Goal: Task Accomplishment & Management: Complete application form

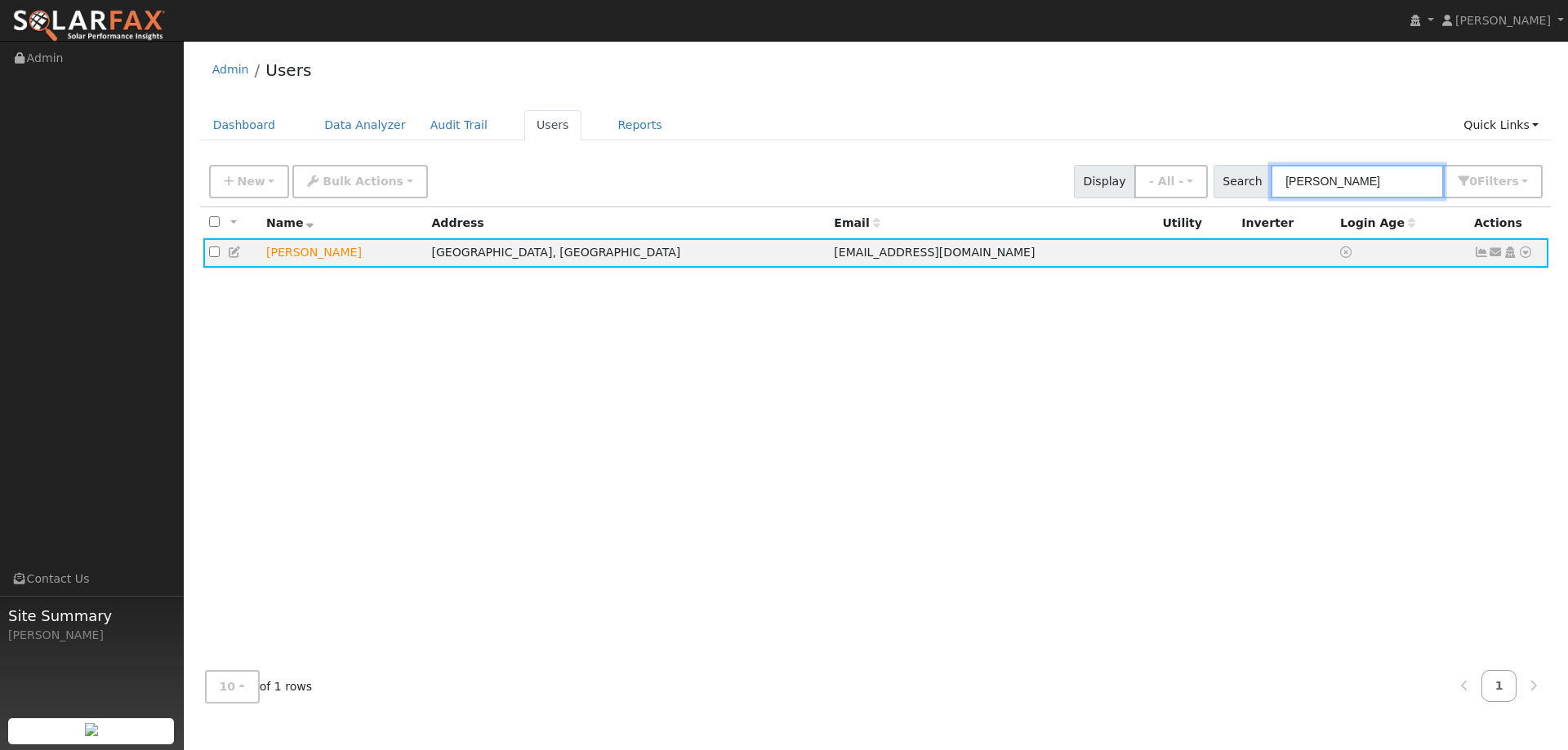
drag, startPoint x: 1392, startPoint y: 181, endPoint x: 1254, endPoint y: 166, distance: 138.8
click at [1254, 167] on div "Search Kelsey Mart 0 Filter s Role Show - All - Show Leads Admin Billing Admin …" at bounding box center [1378, 181] width 330 height 34
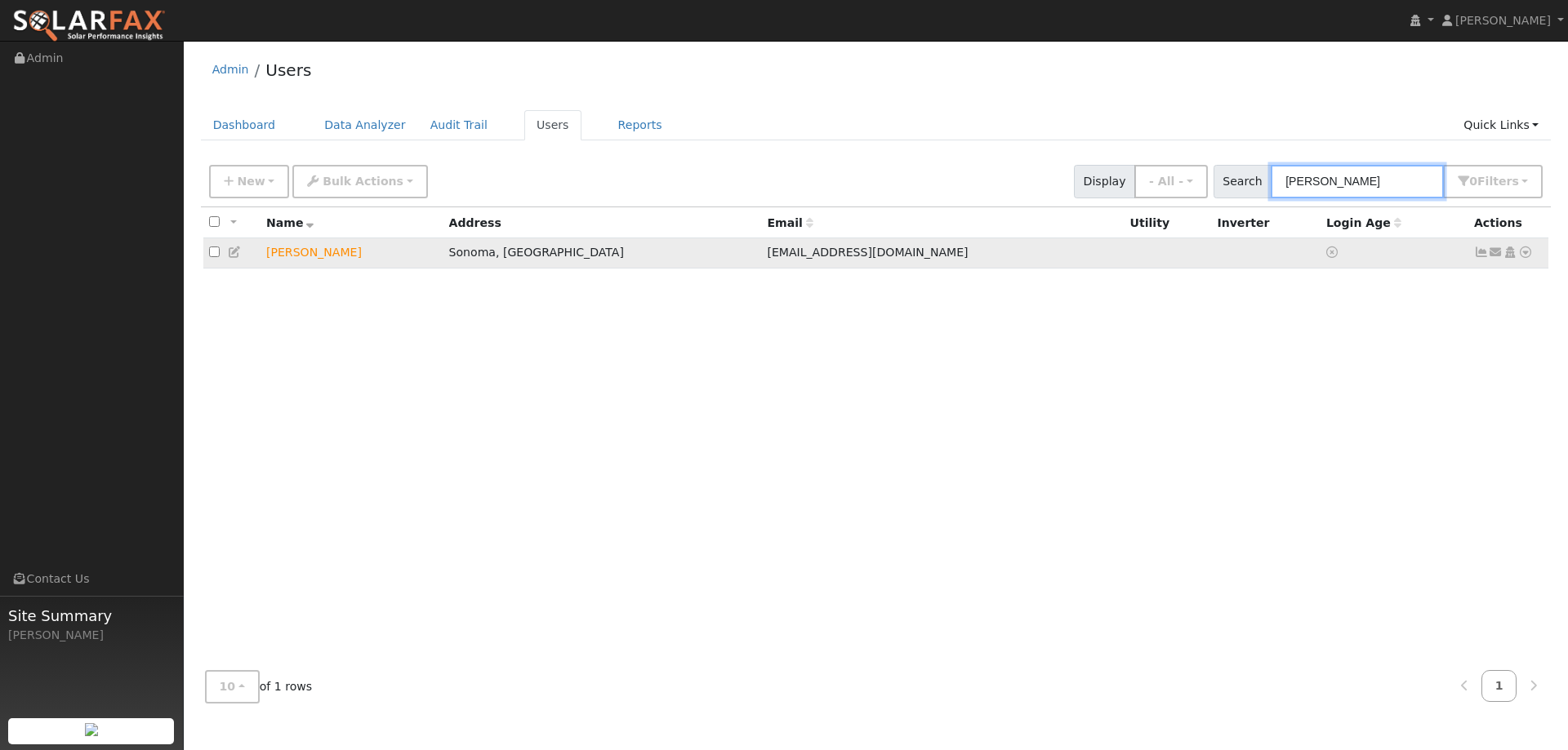
type input "Julie Duffy"
click at [1528, 248] on link at bounding box center [1525, 253] width 15 height 17
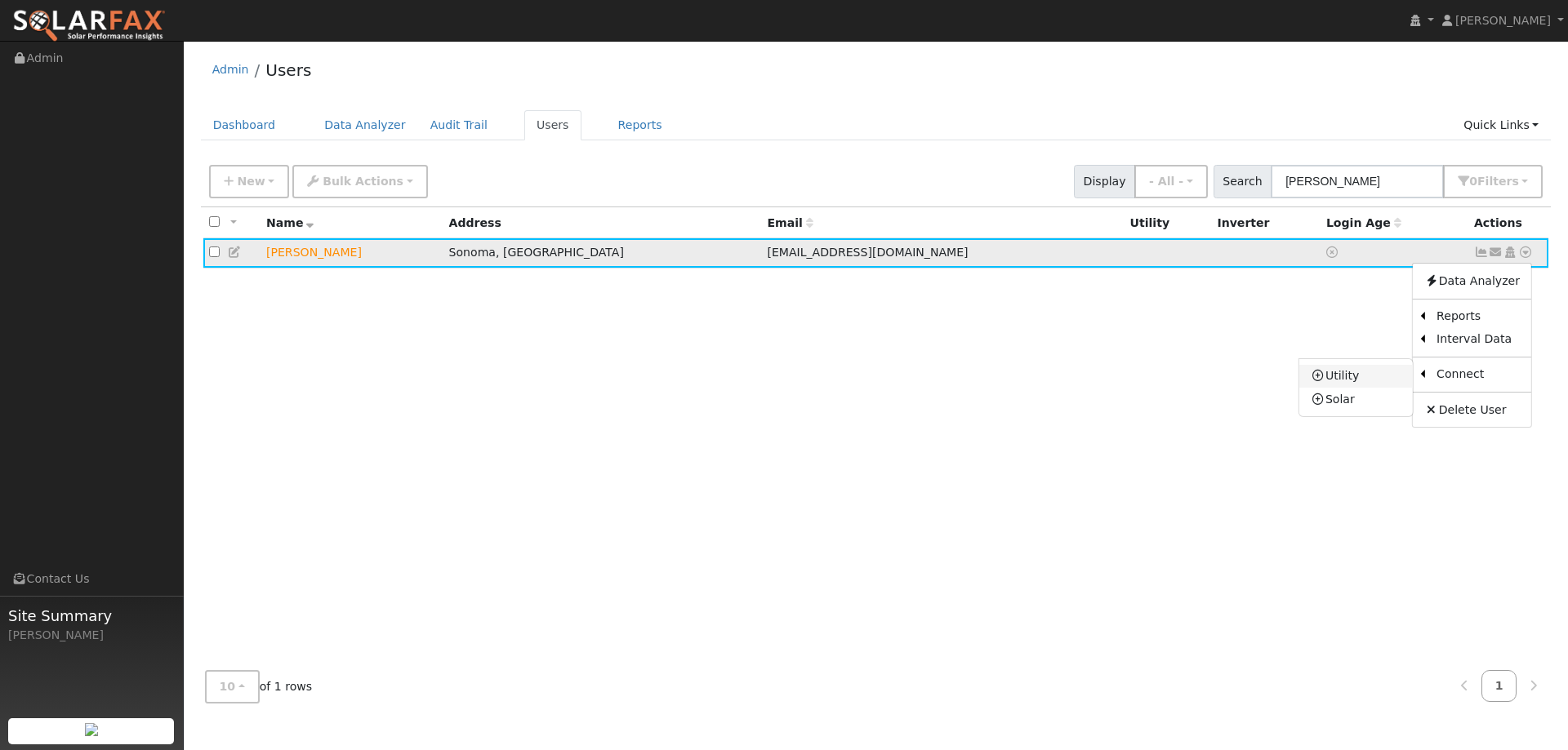
click at [1388, 376] on link "Utility" at bounding box center [1356, 376] width 113 height 23
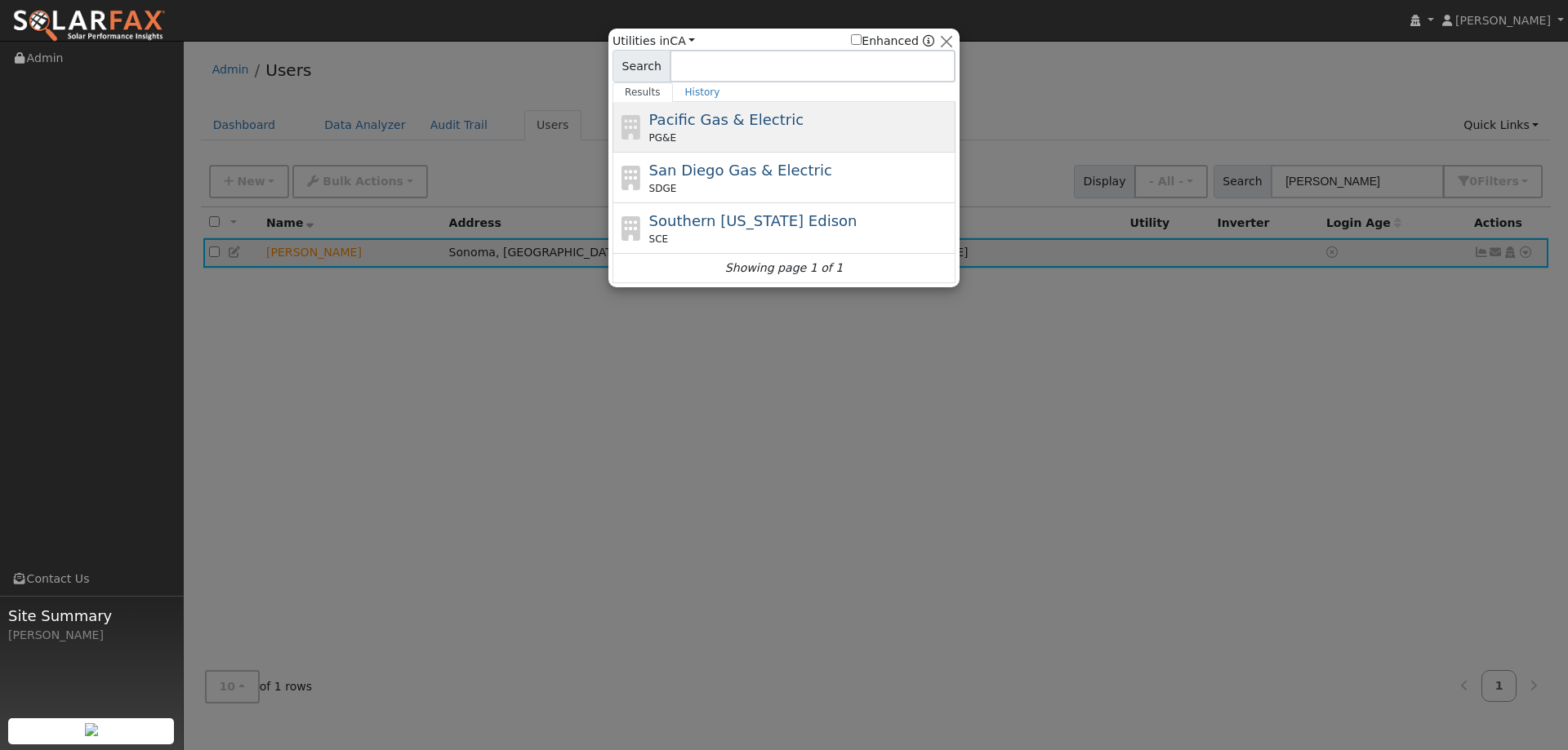
click at [848, 122] on div "Pacific Gas & Electric PG&E" at bounding box center [800, 126] width 303 height 36
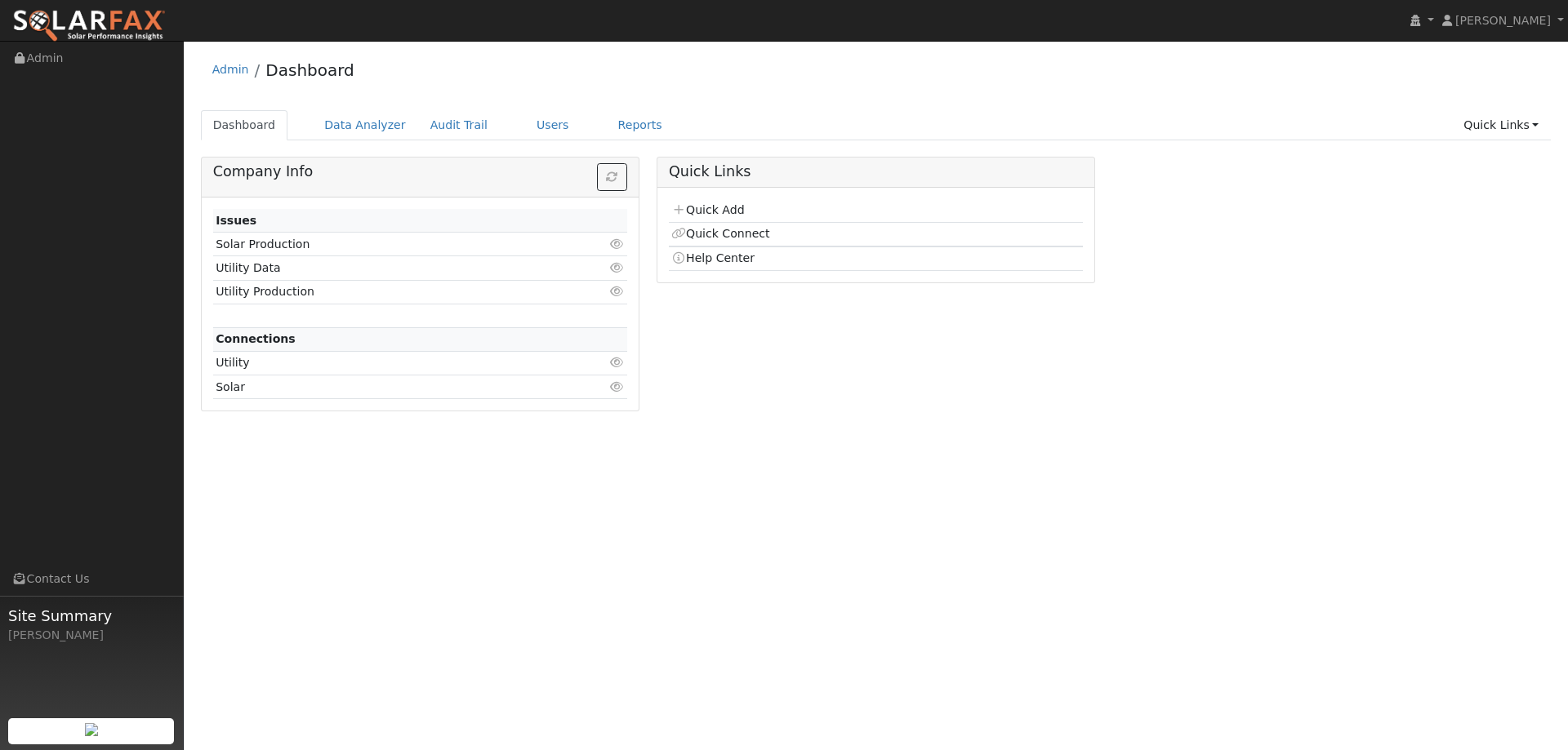
click at [689, 219] on td "Quick Add" at bounding box center [876, 210] width 414 height 23
click at [689, 217] on link "Quick Add" at bounding box center [708, 210] width 73 height 13
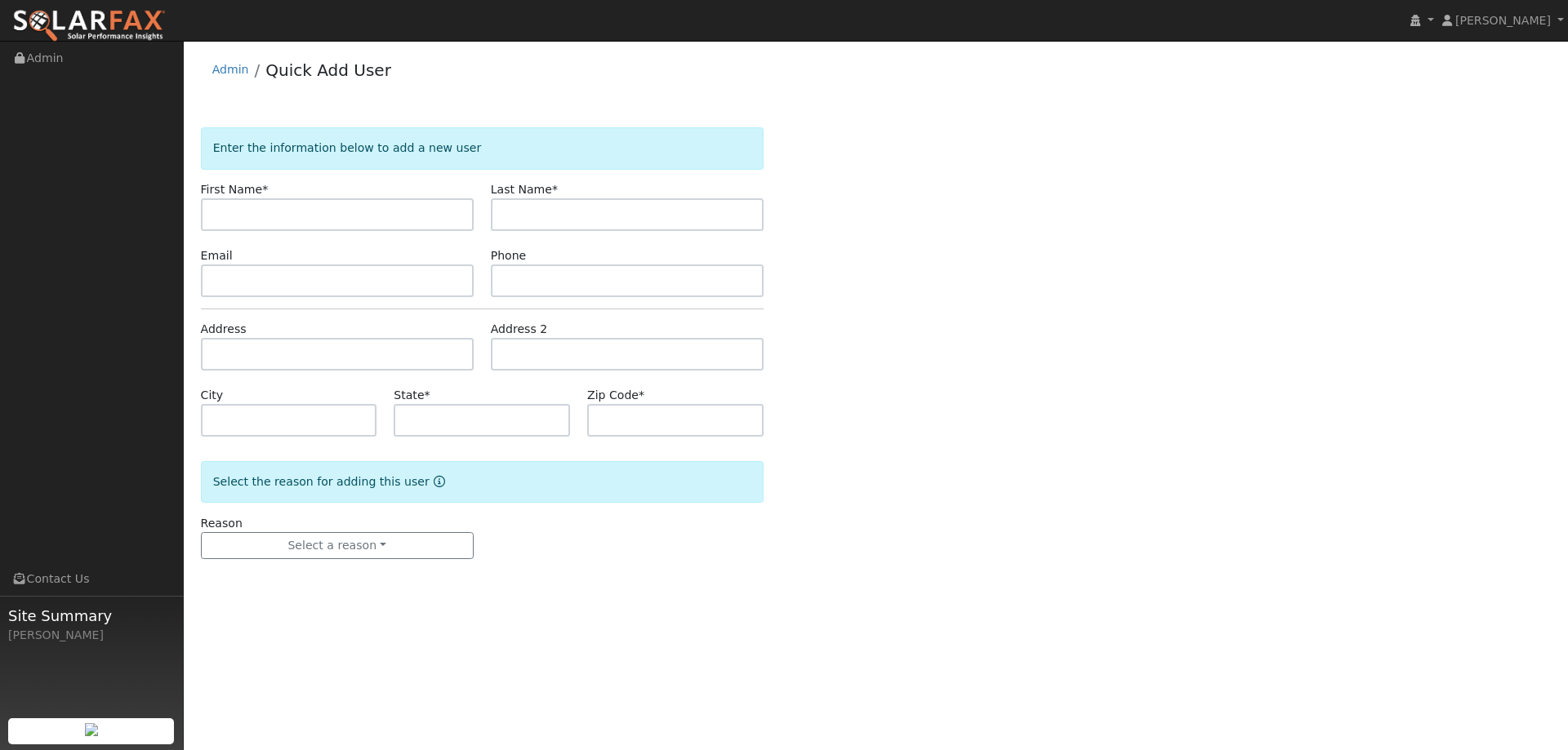
click at [386, 213] on input "text" at bounding box center [337, 215] width 273 height 33
click at [343, 213] on input "text" at bounding box center [337, 215] width 273 height 33
click at [146, 7] on link at bounding box center [88, 20] width 178 height 41
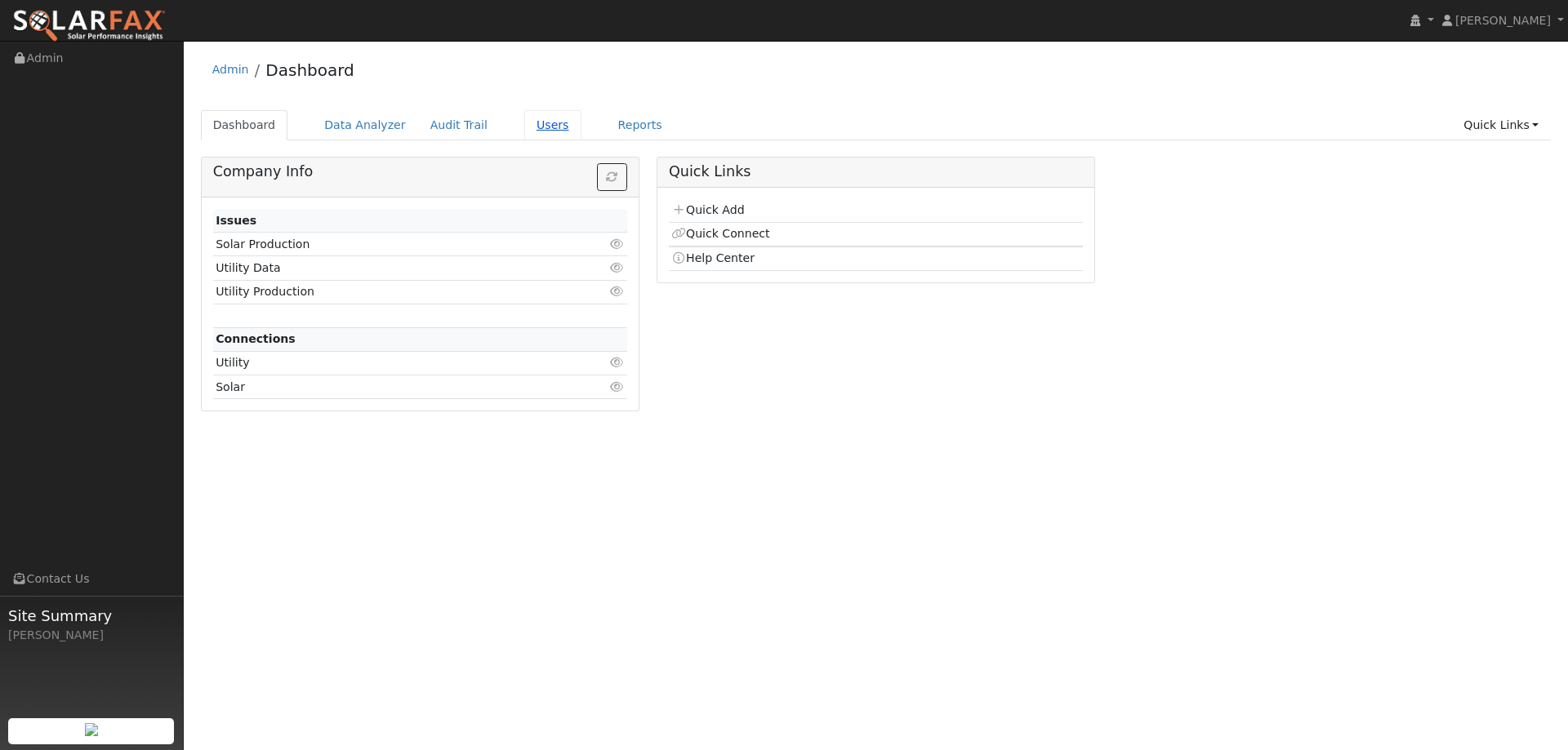
click at [524, 131] on link "Users" at bounding box center [553, 125] width 57 height 30
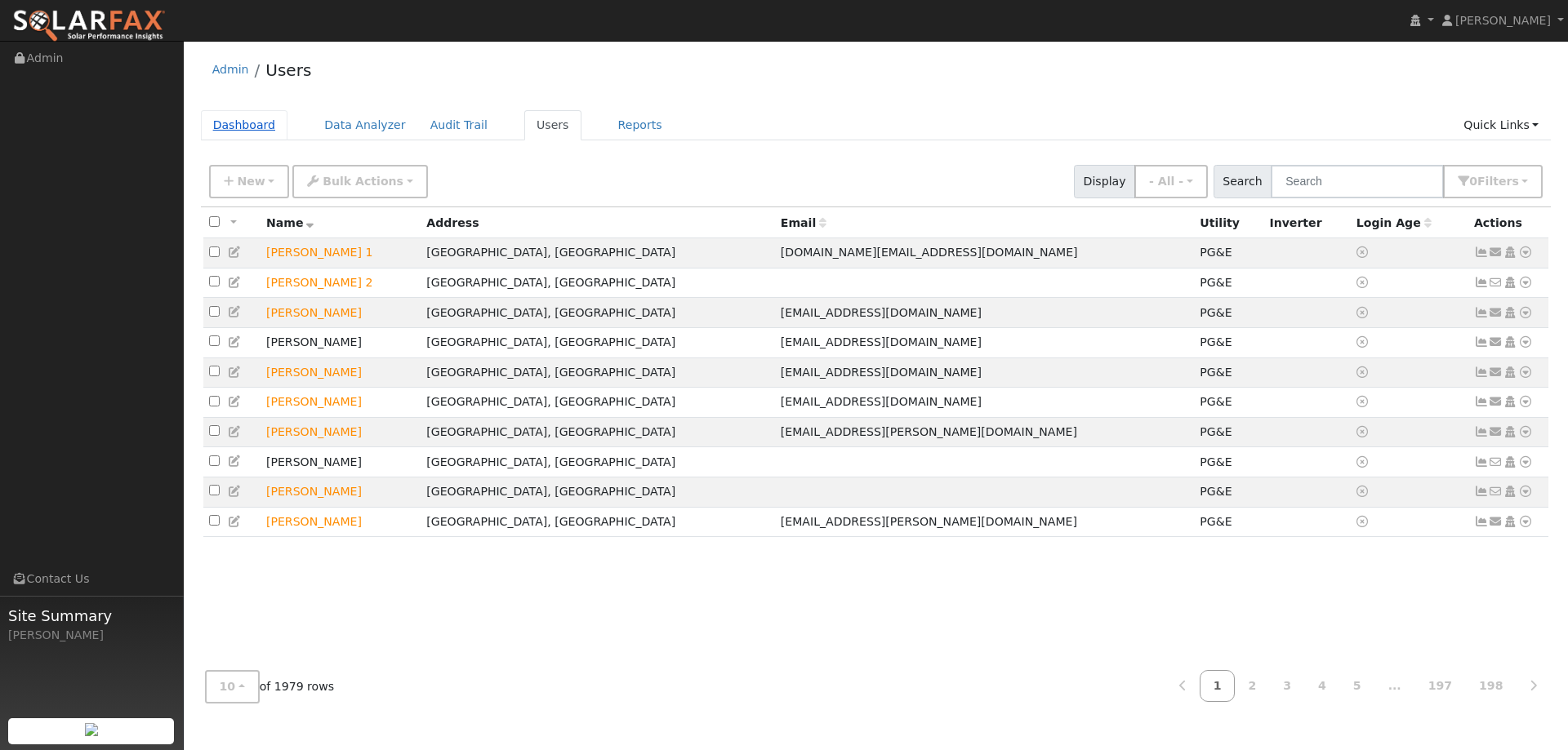
click at [250, 120] on link "Dashboard" at bounding box center [244, 125] width 87 height 30
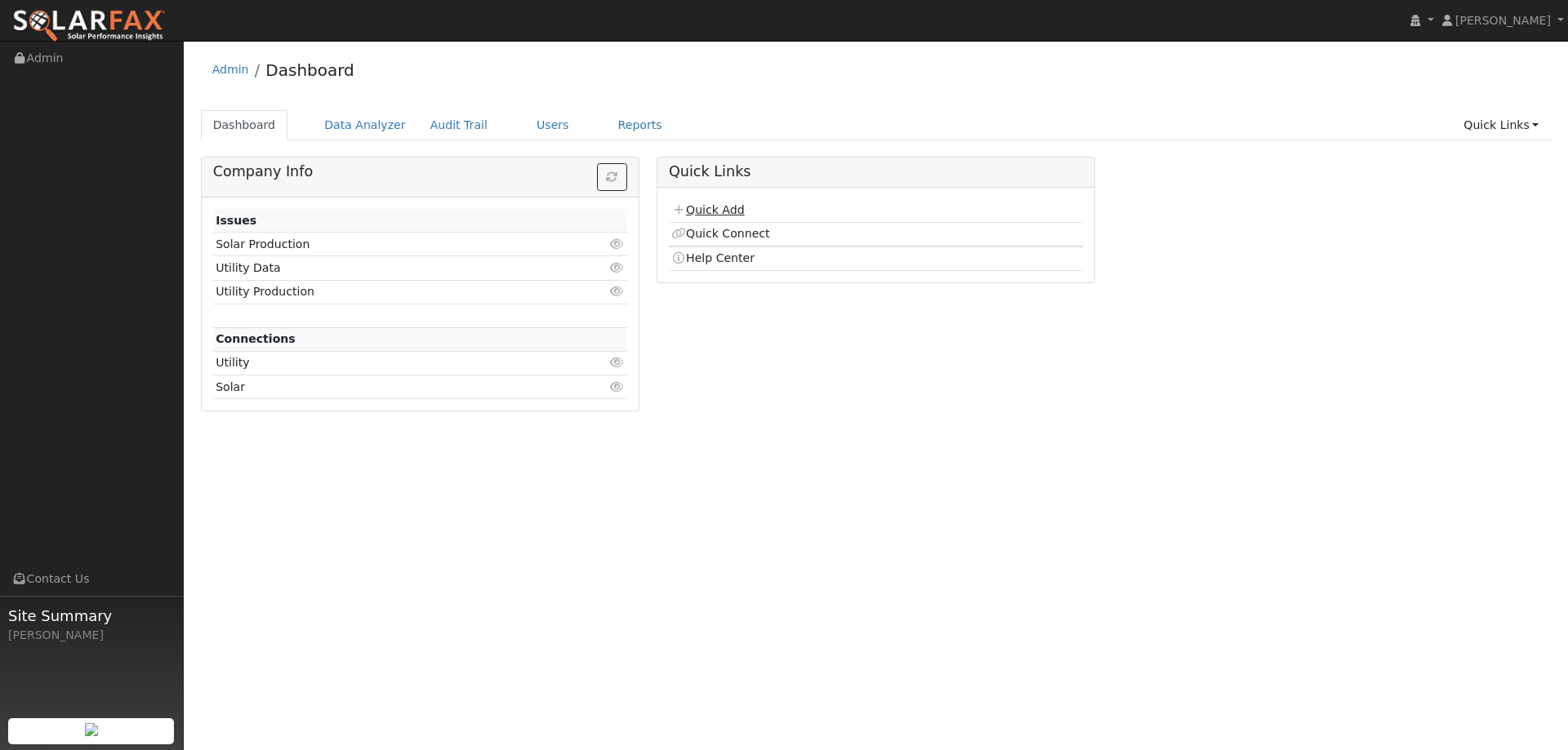
click at [711, 207] on link "Quick Add" at bounding box center [708, 210] width 73 height 13
click at [534, 134] on link "Users" at bounding box center [553, 125] width 57 height 30
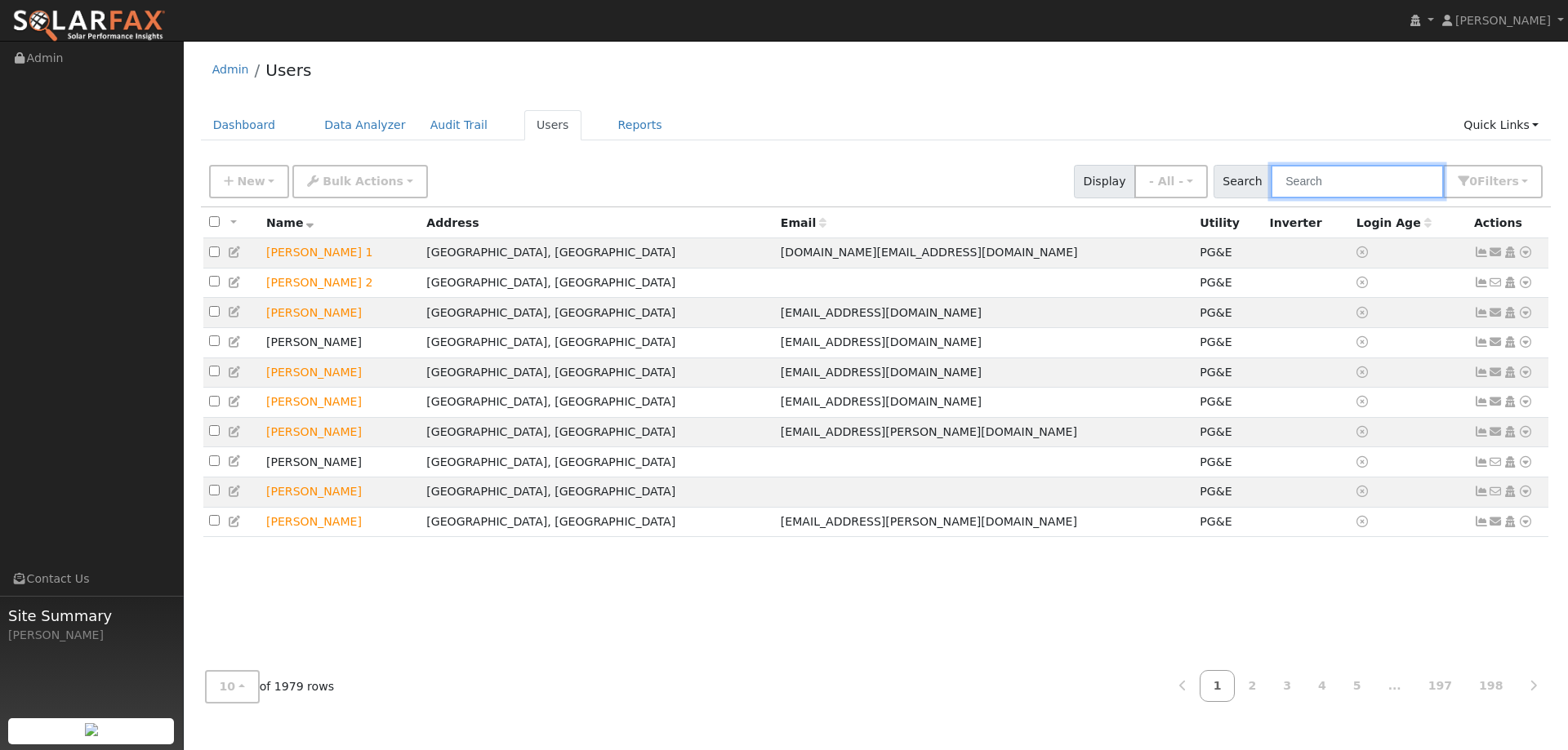
click at [1345, 184] on input "text" at bounding box center [1357, 181] width 173 height 34
paste input "Sherry Taylor"
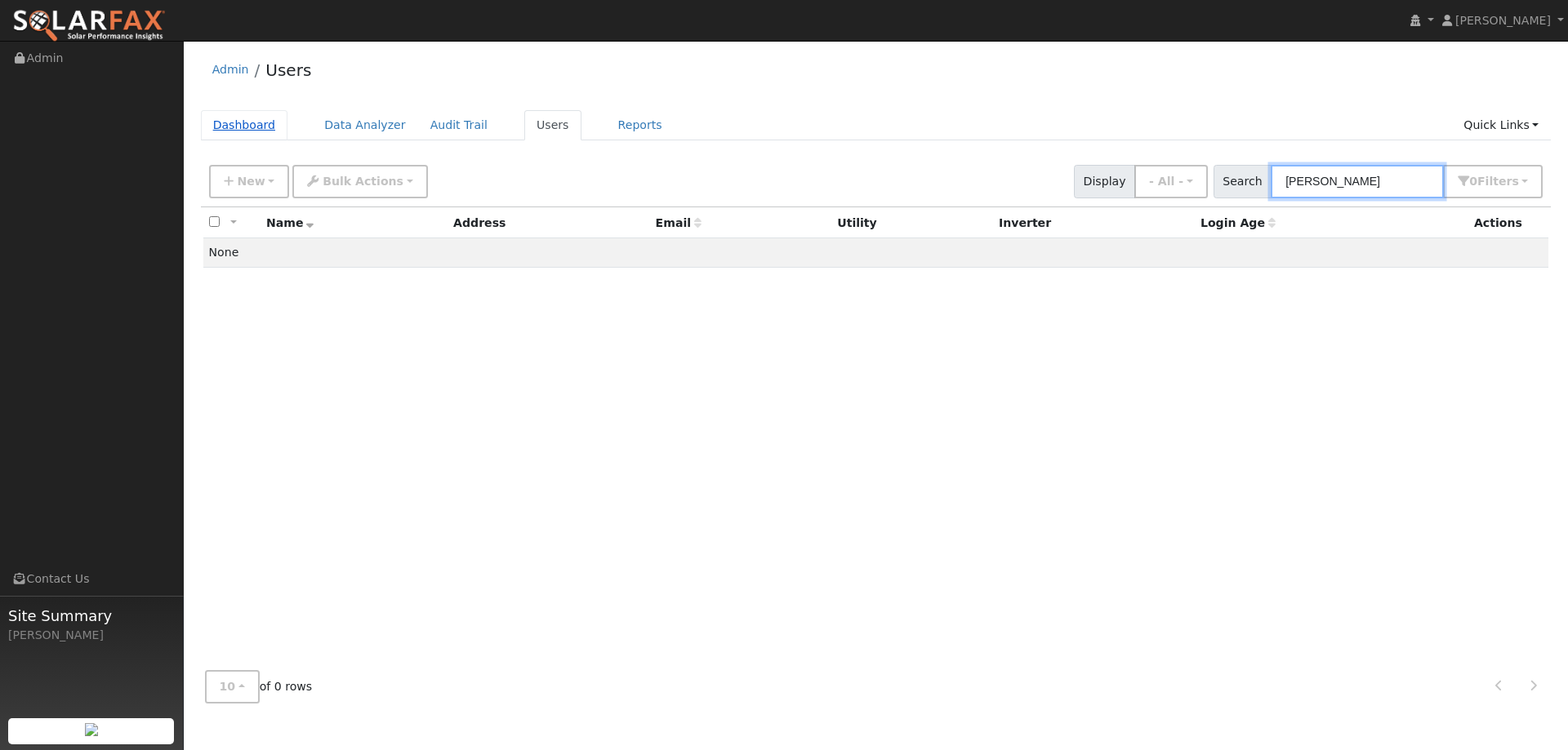
type input "Sherry Taylor"
click at [256, 133] on link "Dashboard" at bounding box center [244, 125] width 87 height 30
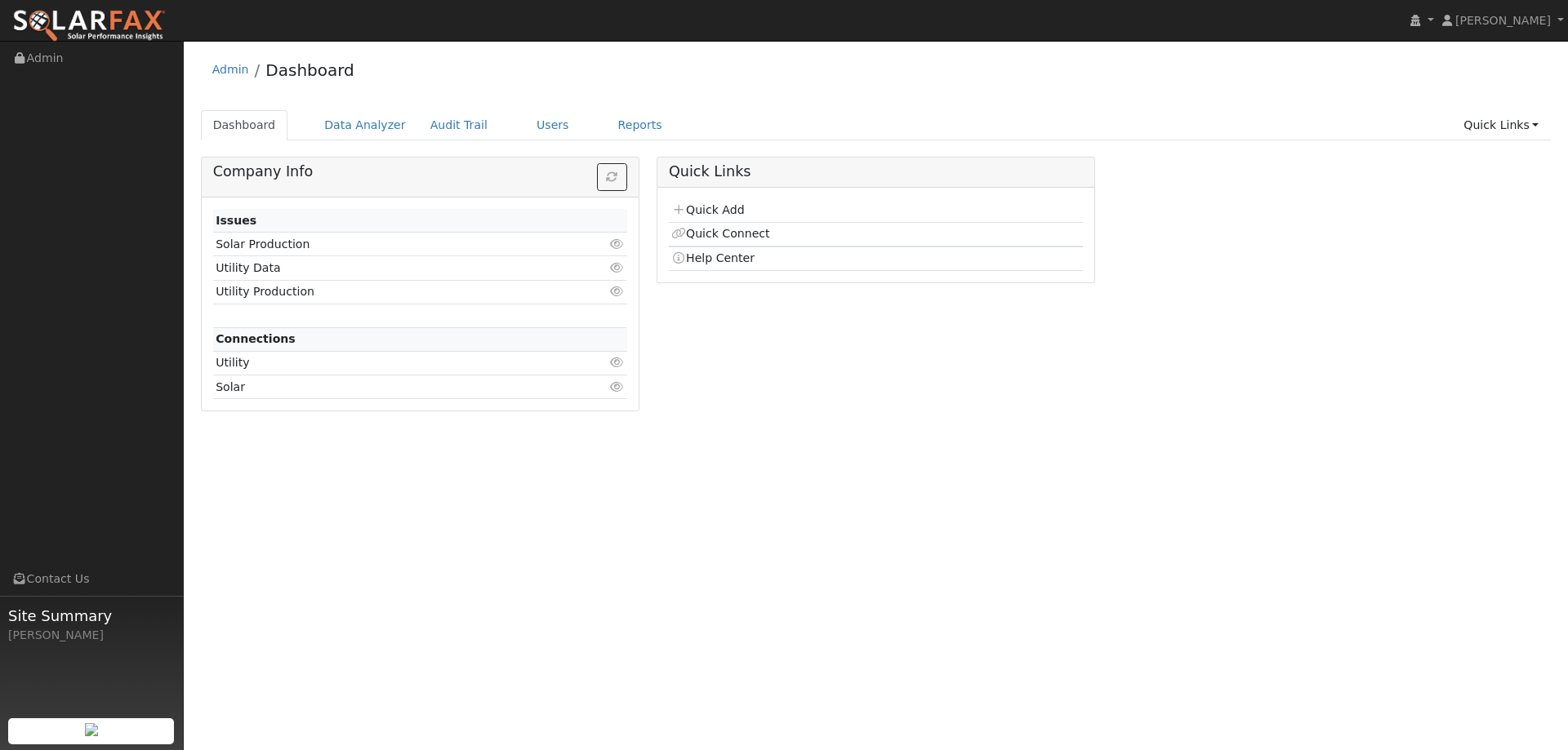
click at [741, 215] on link "Quick Add" at bounding box center [708, 210] width 73 height 13
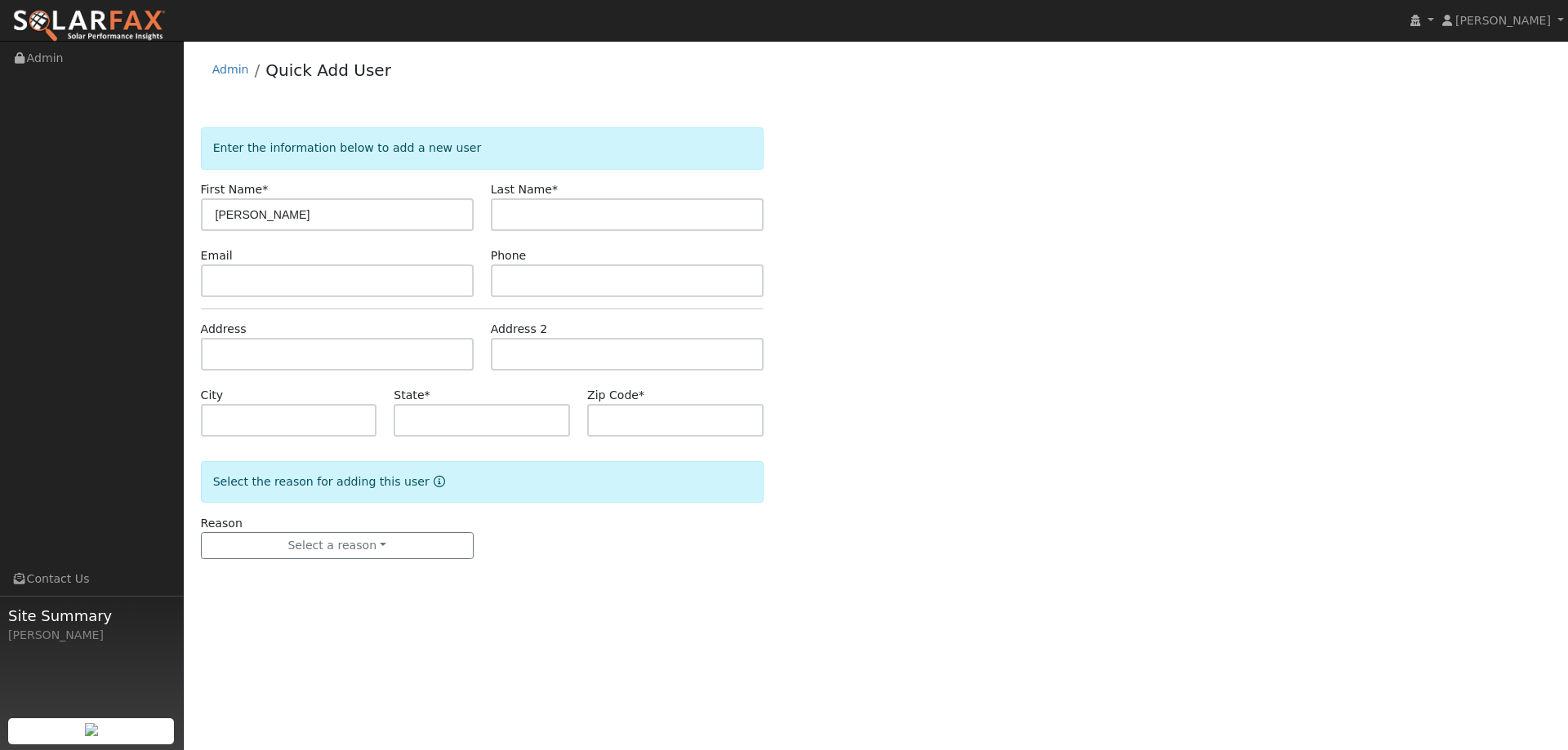
type input "Sherry"
click at [667, 225] on input "text" at bounding box center [627, 215] width 273 height 33
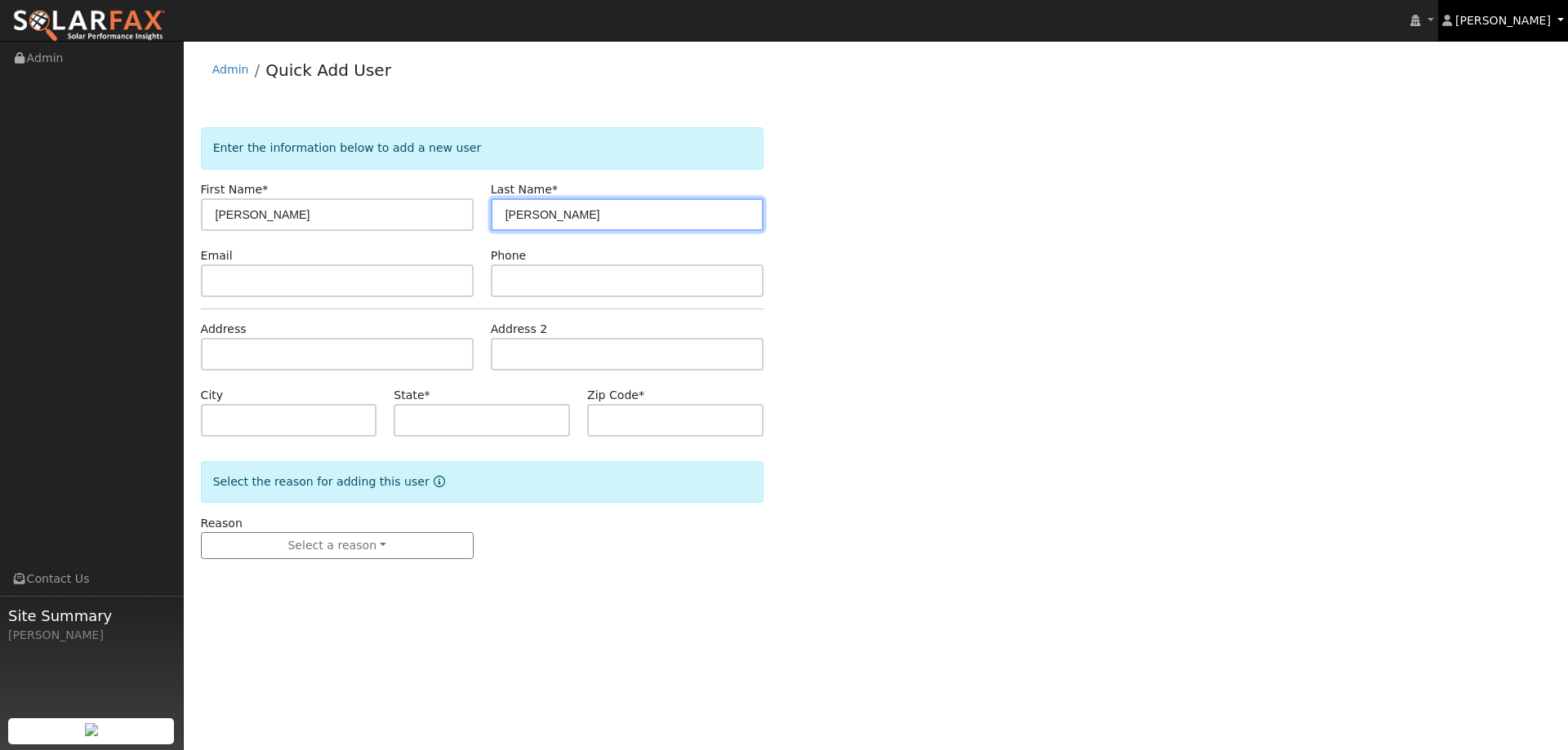
type input "Taylor"
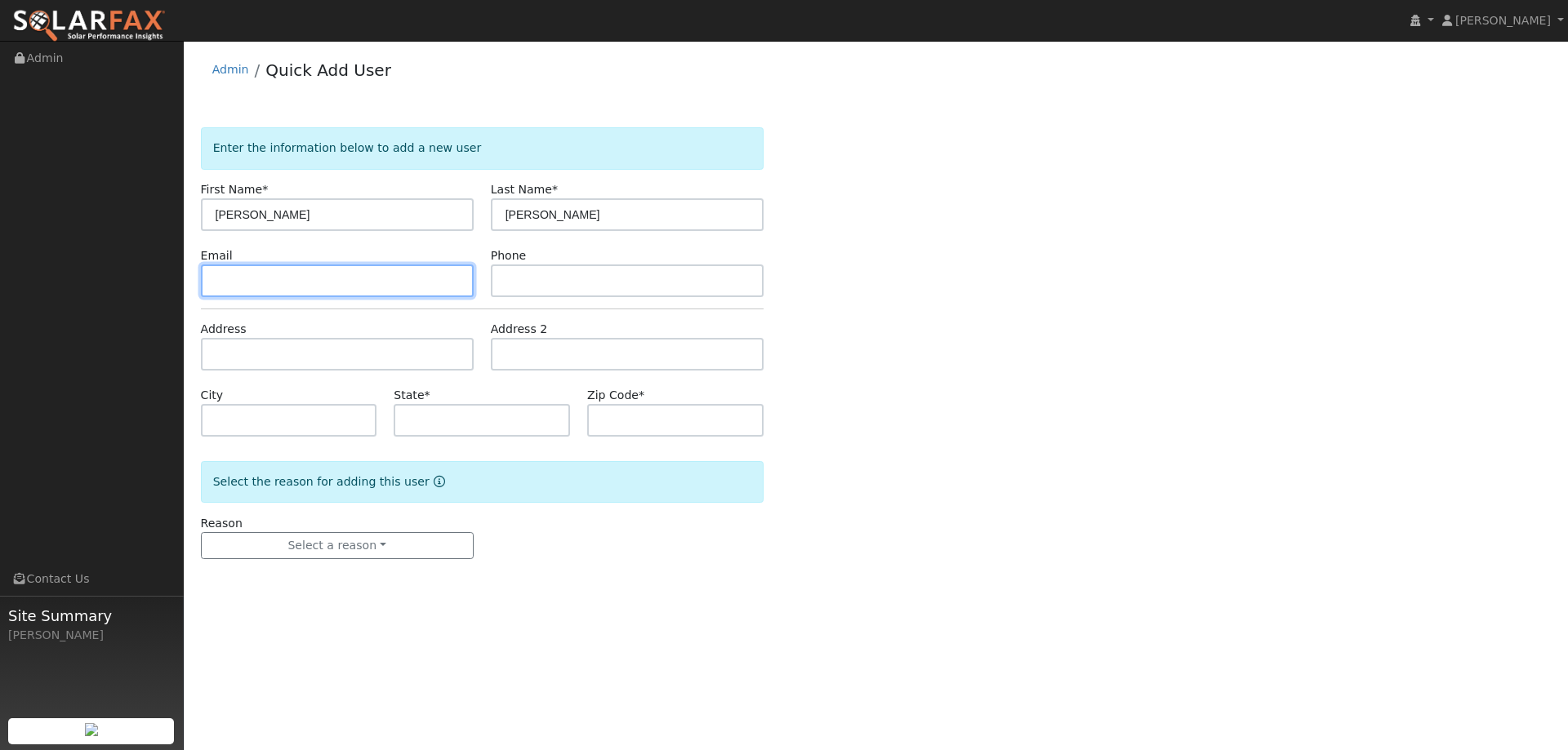
click at [334, 281] on input "text" at bounding box center [337, 281] width 273 height 33
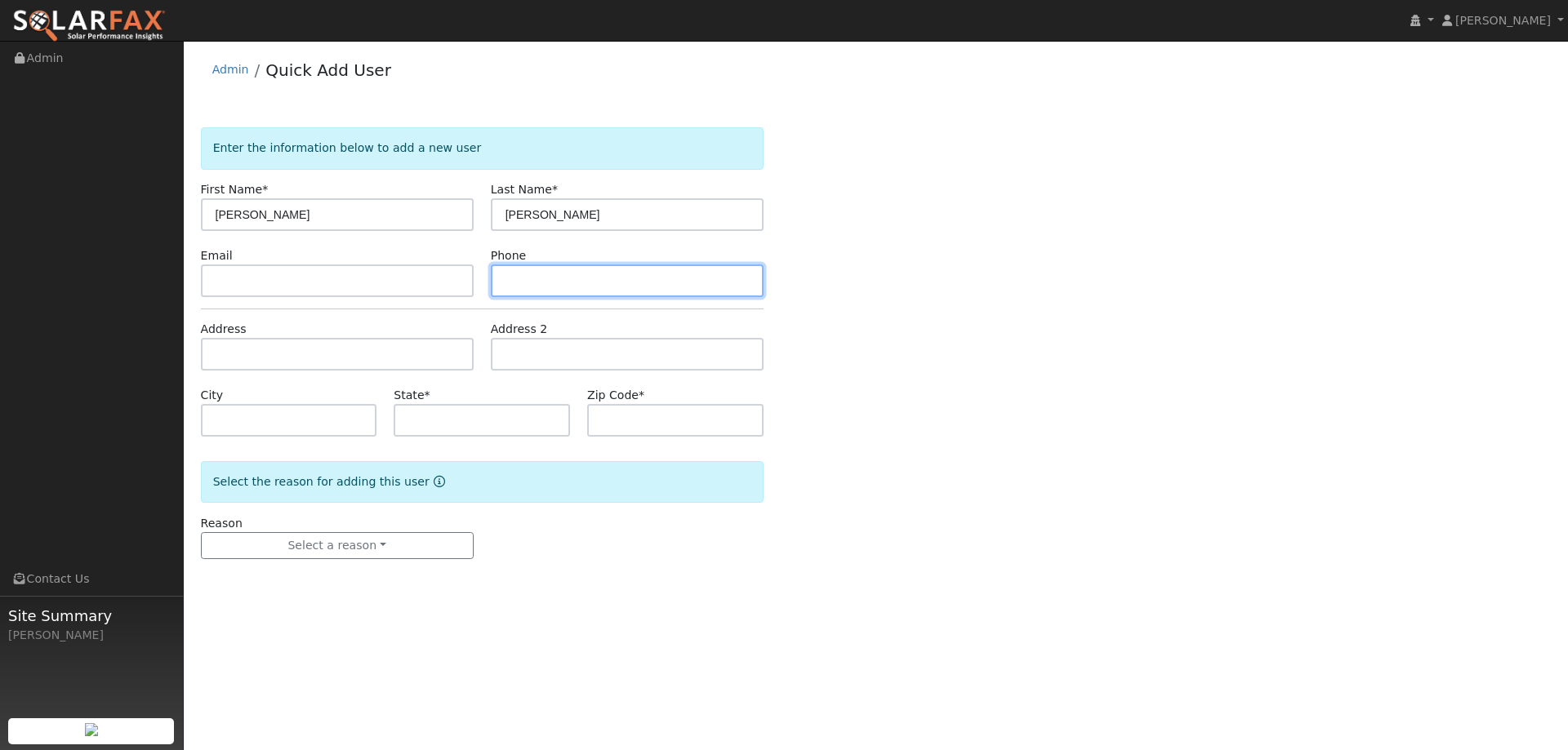
click at [626, 291] on input "text" at bounding box center [627, 281] width 273 height 33
paste input "(916) 939-2281"
type input "(916) 939-2281"
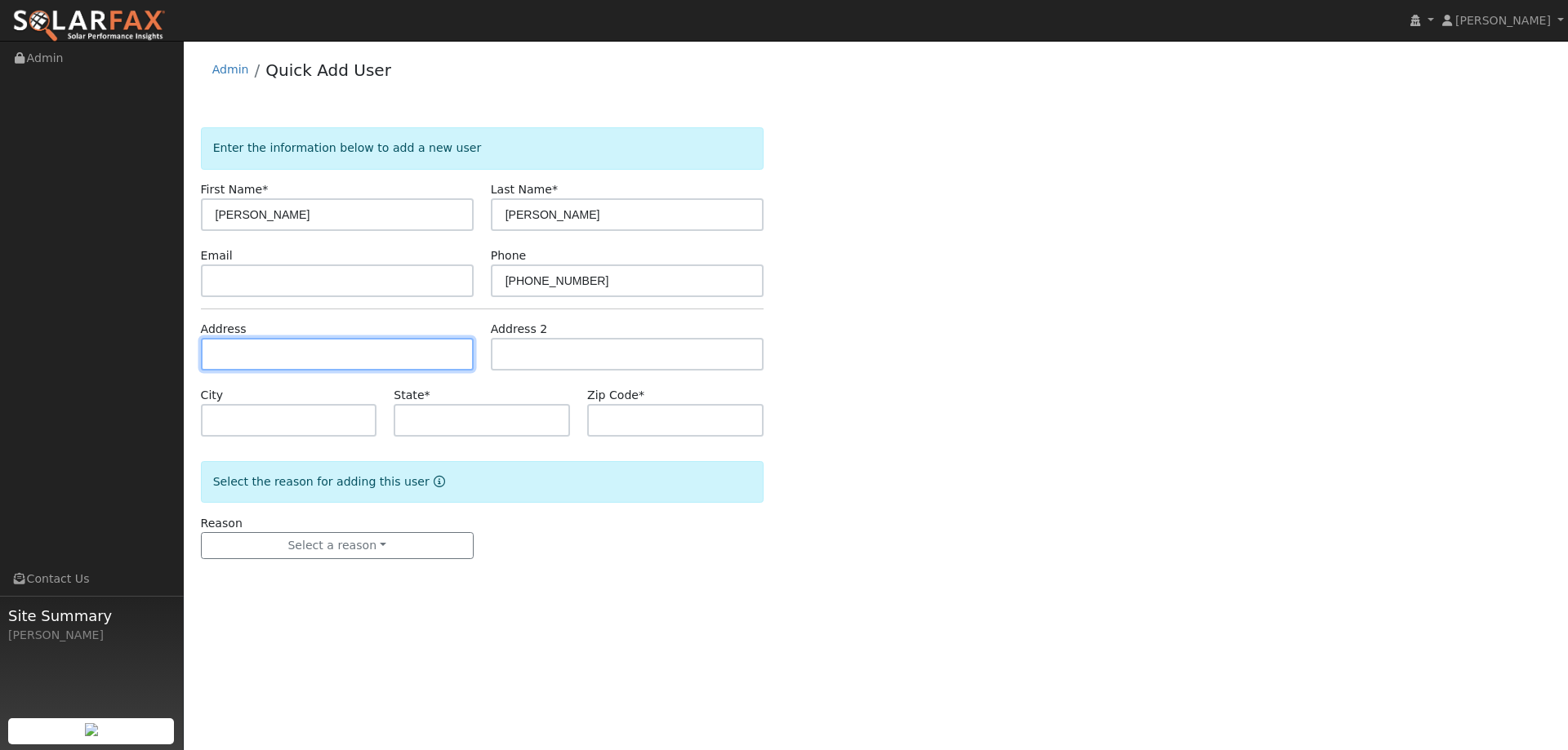
click at [327, 352] on input "text" at bounding box center [337, 354] width 273 height 33
paste input "2893 Springboard Way"
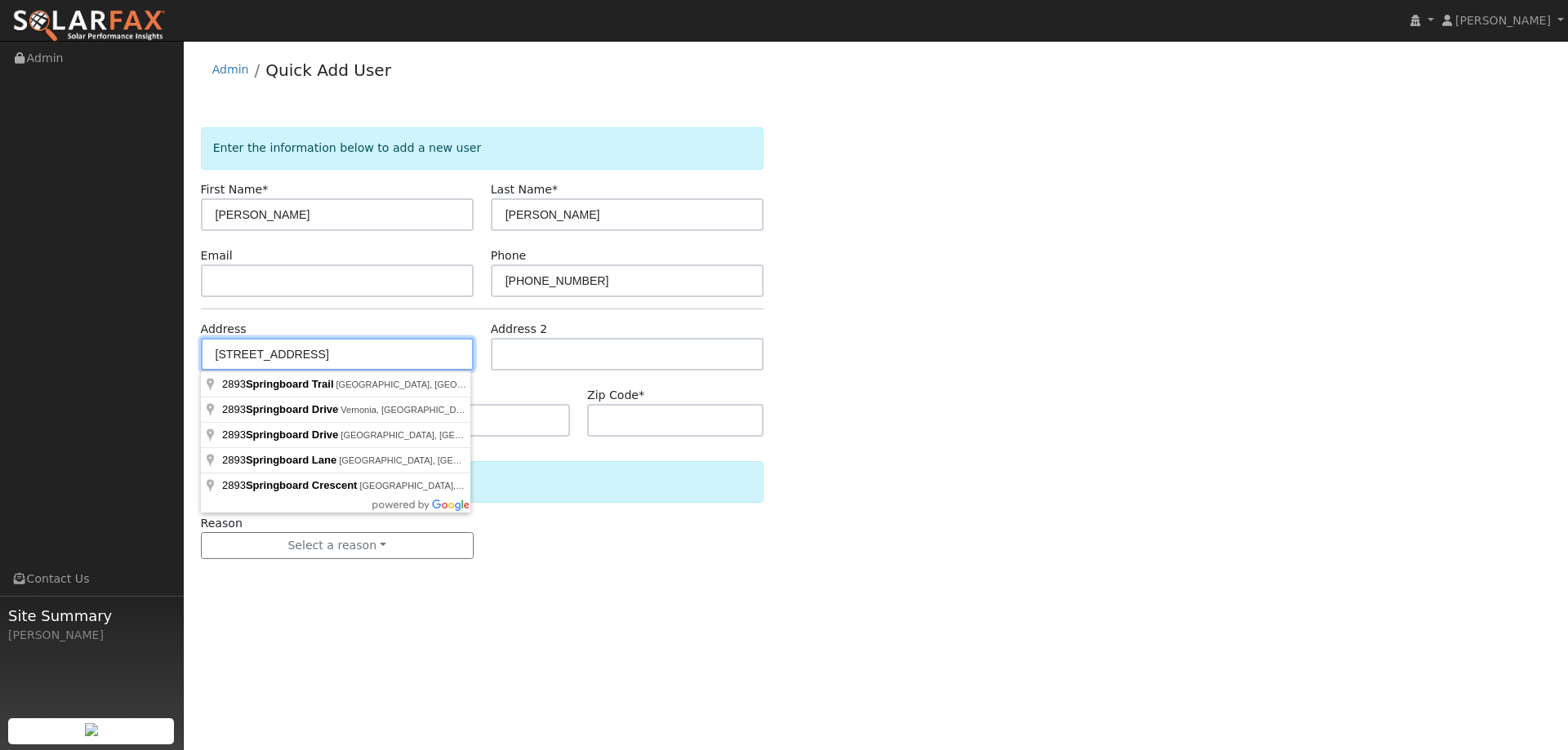
type input "2893 Springboard Way"
click at [427, 359] on input "2893 Springboard Way" at bounding box center [337, 354] width 273 height 33
click at [1050, 283] on div "Enter the information below to add a new user First Name * Sherry Last Name * T…" at bounding box center [876, 359] width 1351 height 464
click at [411, 353] on input "2893 Springboard Way" at bounding box center [337, 354] width 273 height 33
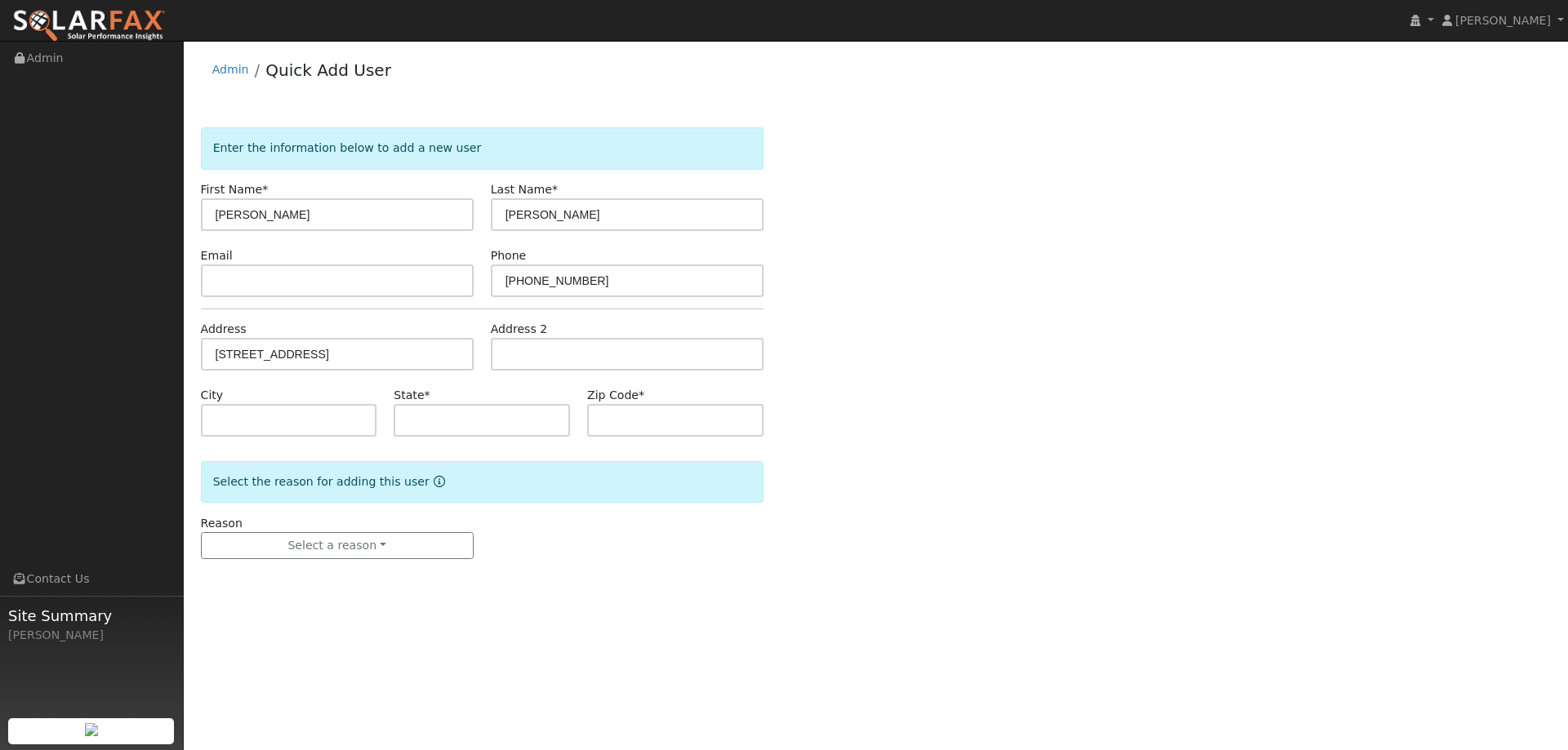
click at [1115, 540] on div "Enter the information below to add a new user First Name * Sherry Last Name * T…" at bounding box center [876, 359] width 1351 height 464
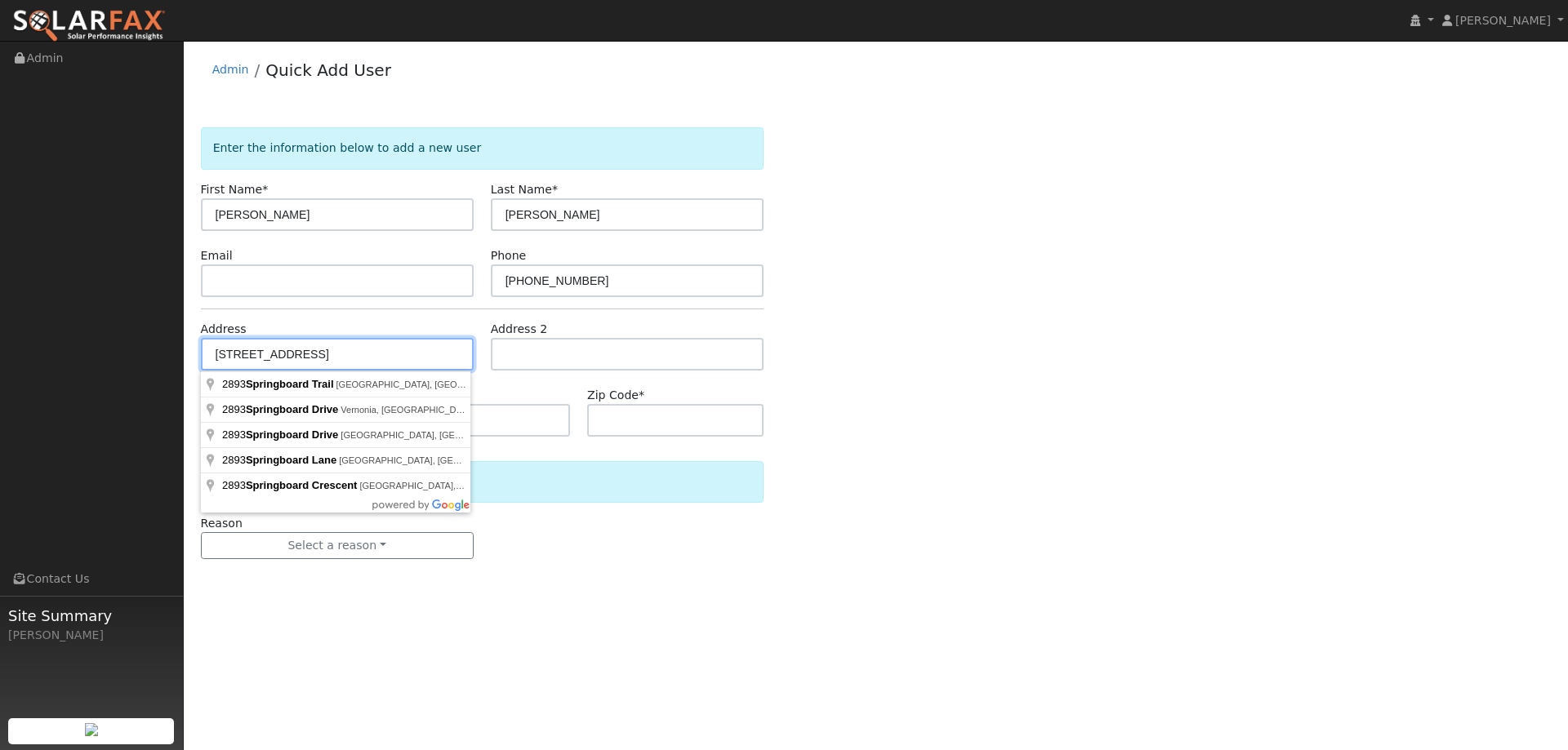
drag, startPoint x: 457, startPoint y: 359, endPoint x: 188, endPoint y: 359, distance: 269.0
click at [188, 359] on div "User Profile First name Last name Email Email Notifications No Emails No Emails…" at bounding box center [876, 395] width 1384 height 709
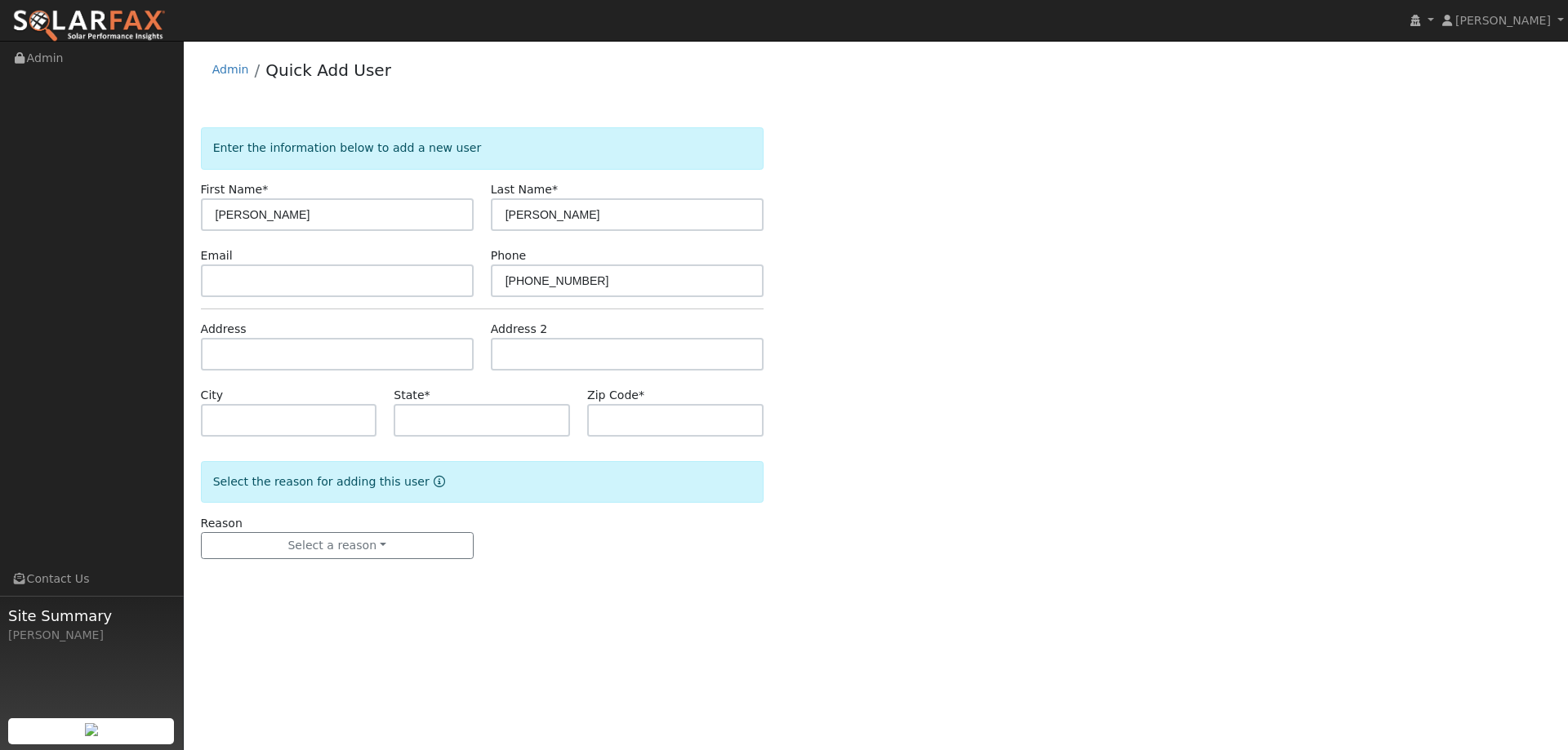
drag, startPoint x: 1126, startPoint y: 401, endPoint x: 1087, endPoint y: 423, distance: 44.8
click at [1127, 401] on div "Enter the information below to add a new user First Name * Sherry Last Name * T…" at bounding box center [876, 359] width 1351 height 464
click at [344, 556] on button "Select a reason" at bounding box center [337, 546] width 273 height 28
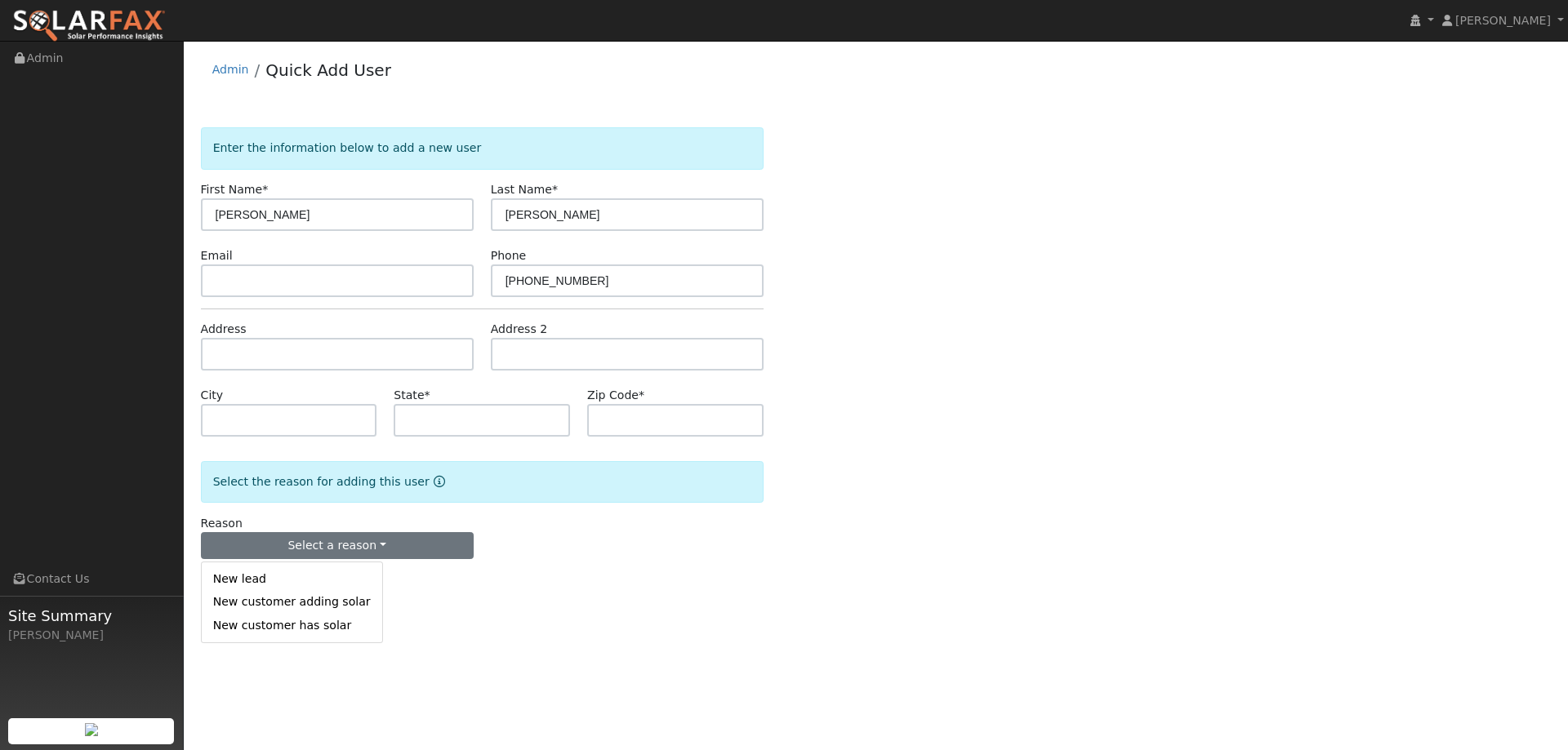
drag, startPoint x: 301, startPoint y: 585, endPoint x: 334, endPoint y: 579, distance: 33.5
click at [301, 585] on link "New lead" at bounding box center [292, 579] width 180 height 23
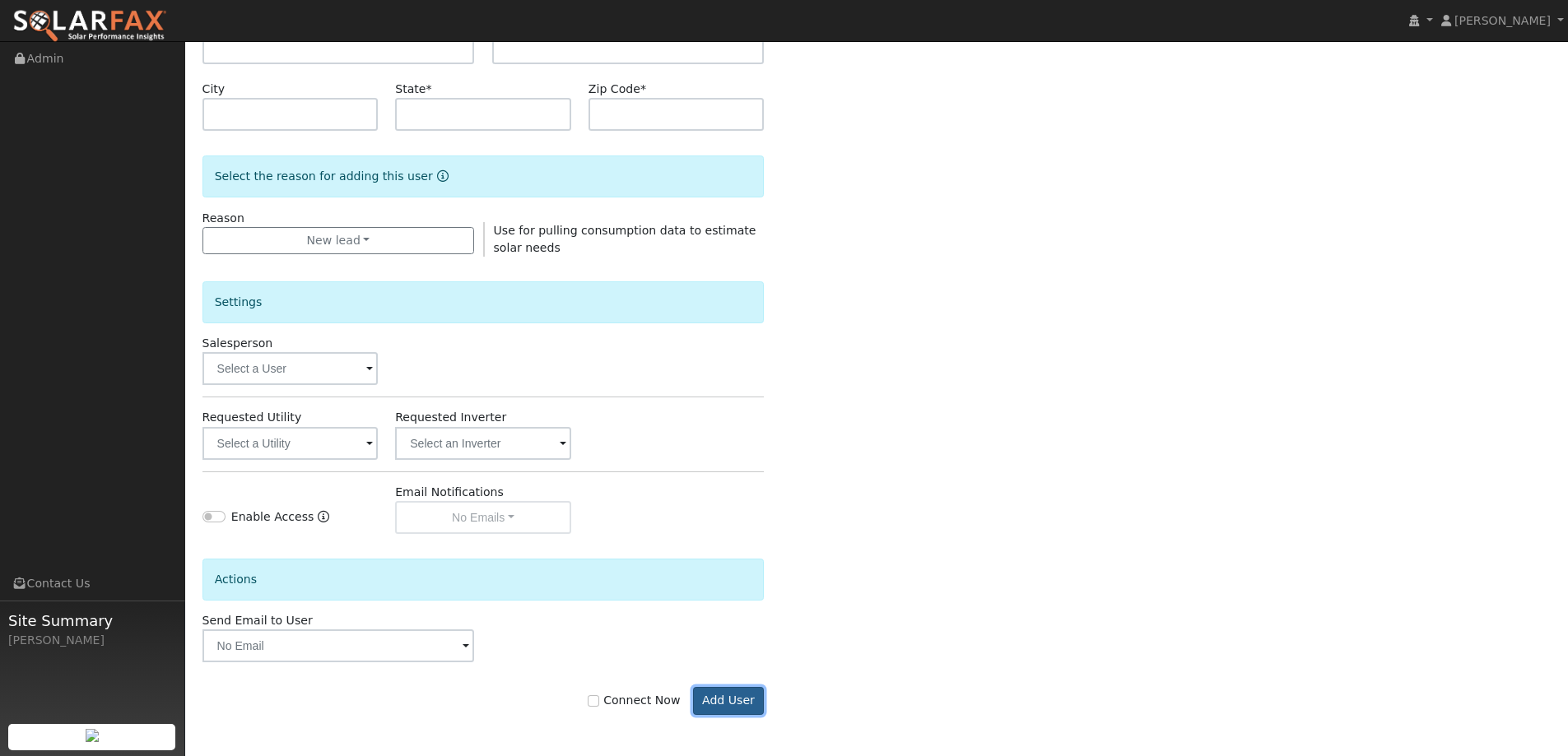
click at [753, 701] on button "Add User" at bounding box center [729, 701] width 72 height 28
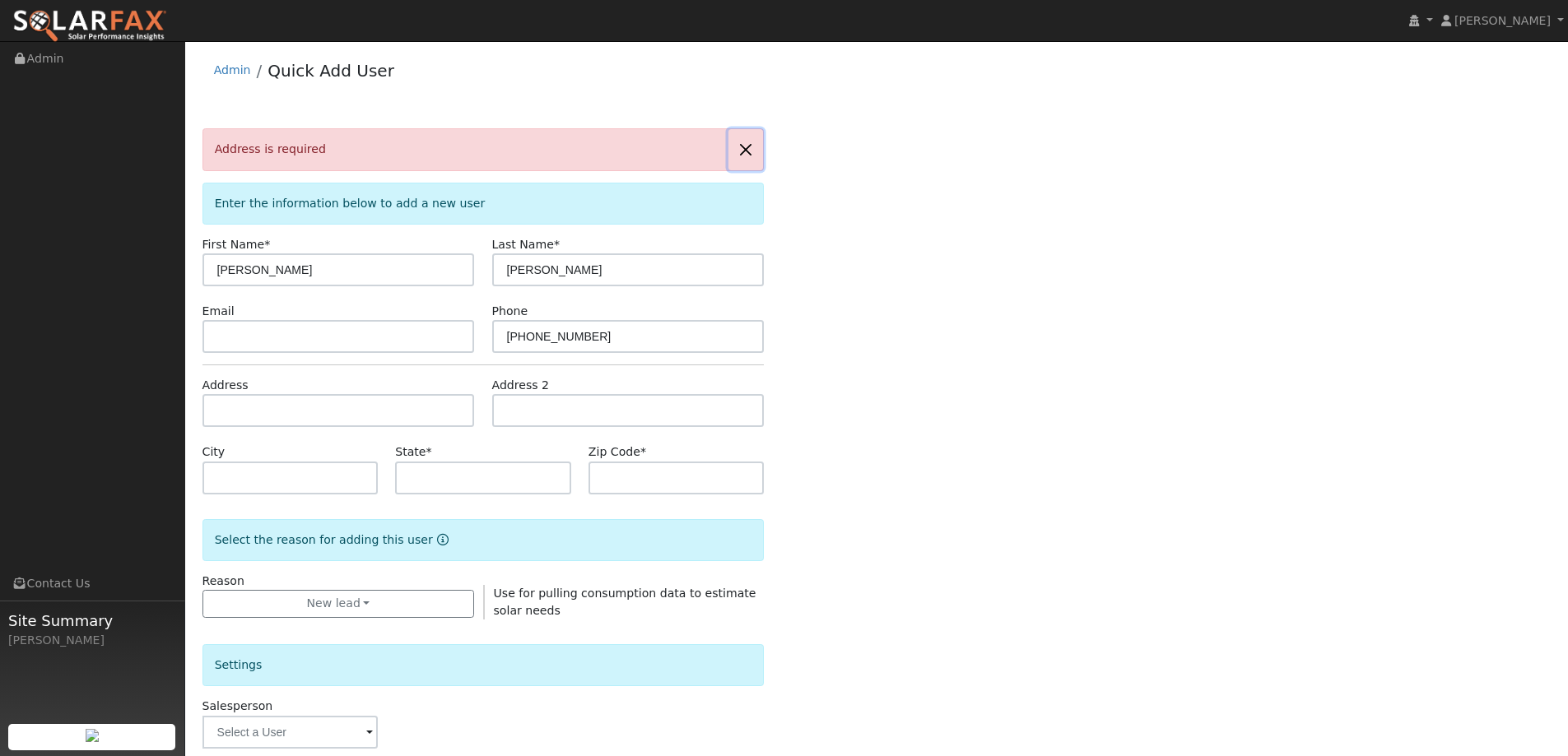
click at [746, 145] on button "button" at bounding box center [746, 149] width 35 height 40
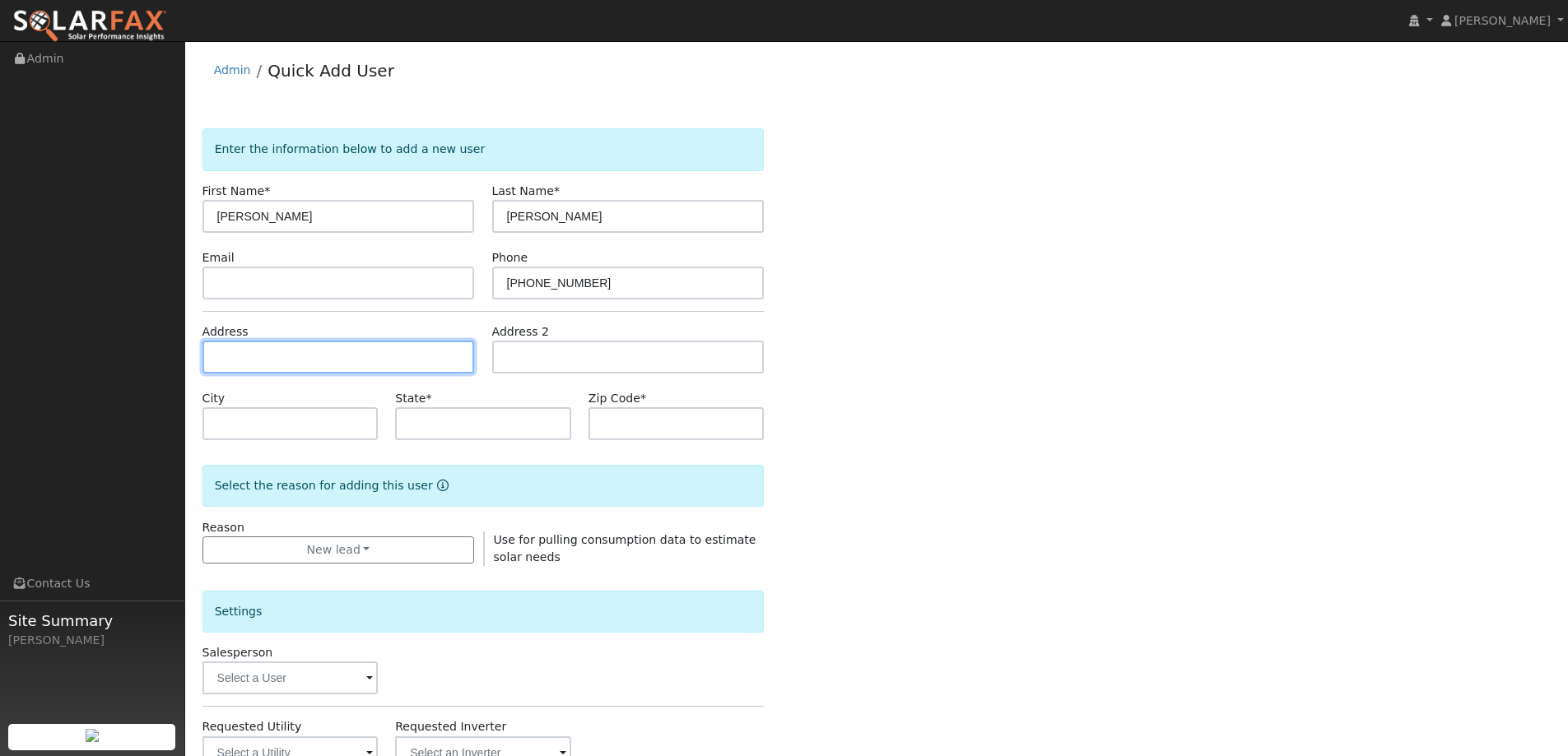
click at [371, 362] on input "text" at bounding box center [339, 357] width 272 height 33
click at [373, 350] on input "text" at bounding box center [339, 357] width 272 height 33
paste input "2893 Springburn Way"
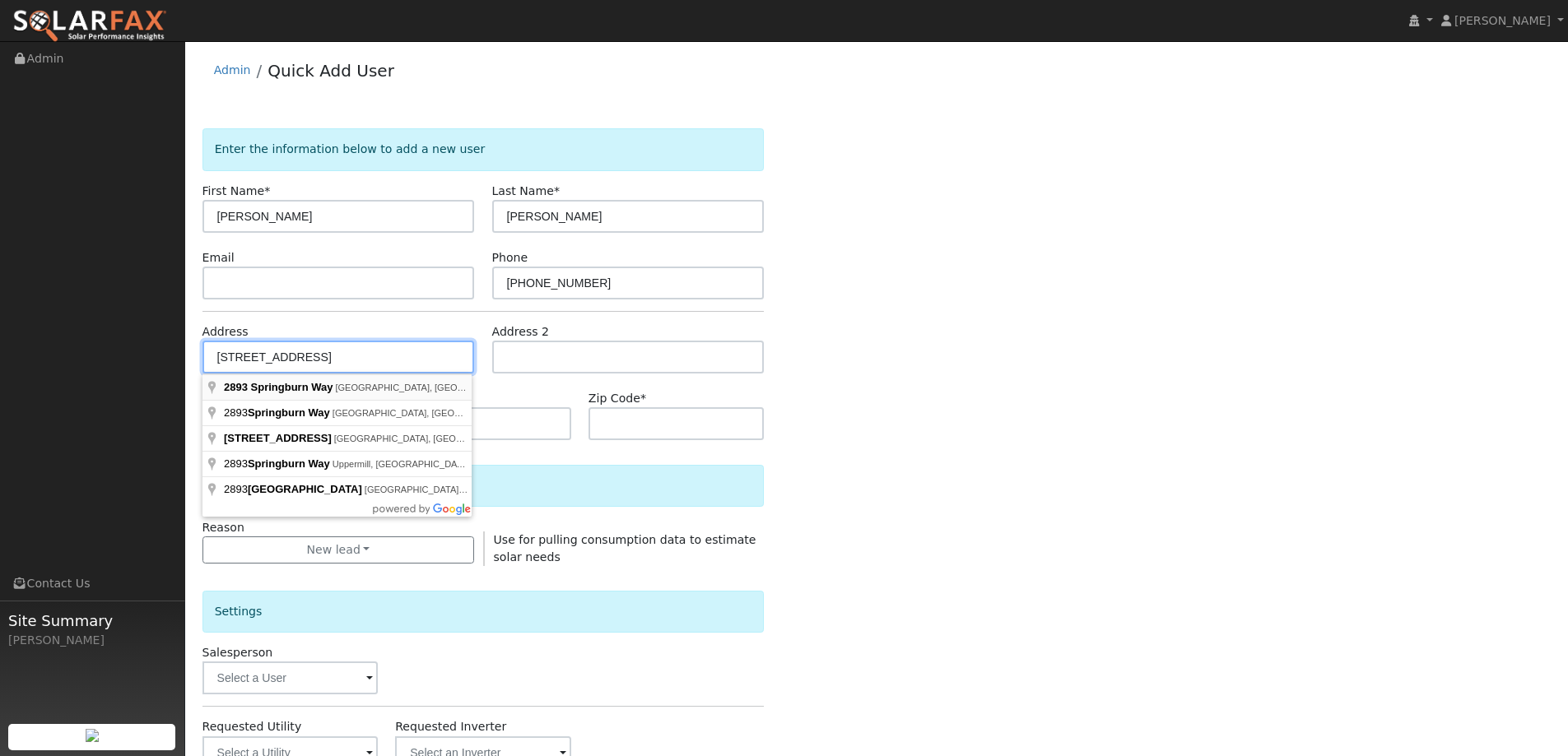
type input "2893 Springburn Way"
type input "El Dorado Hills"
type input "CA"
type input "95762"
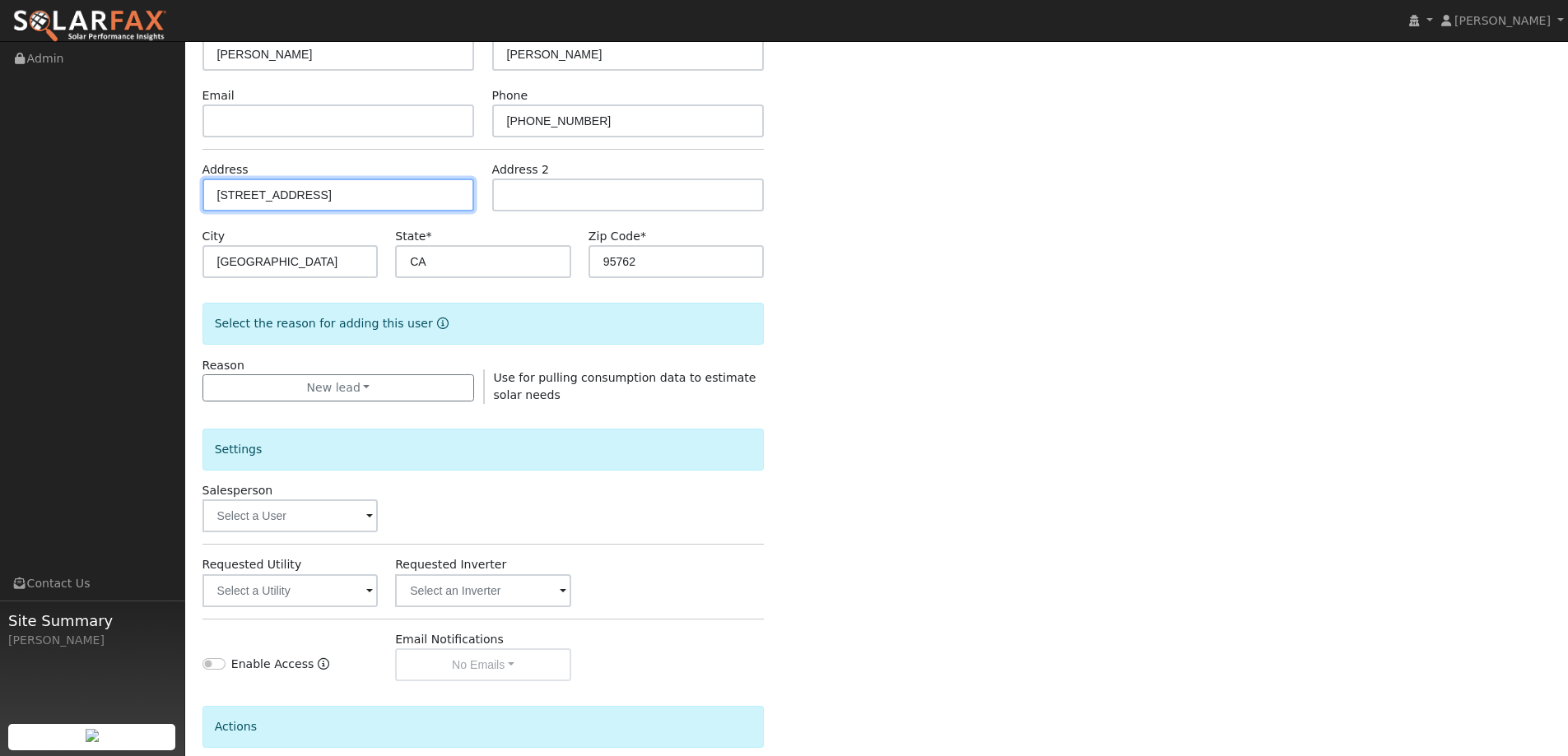
scroll to position [309, 0]
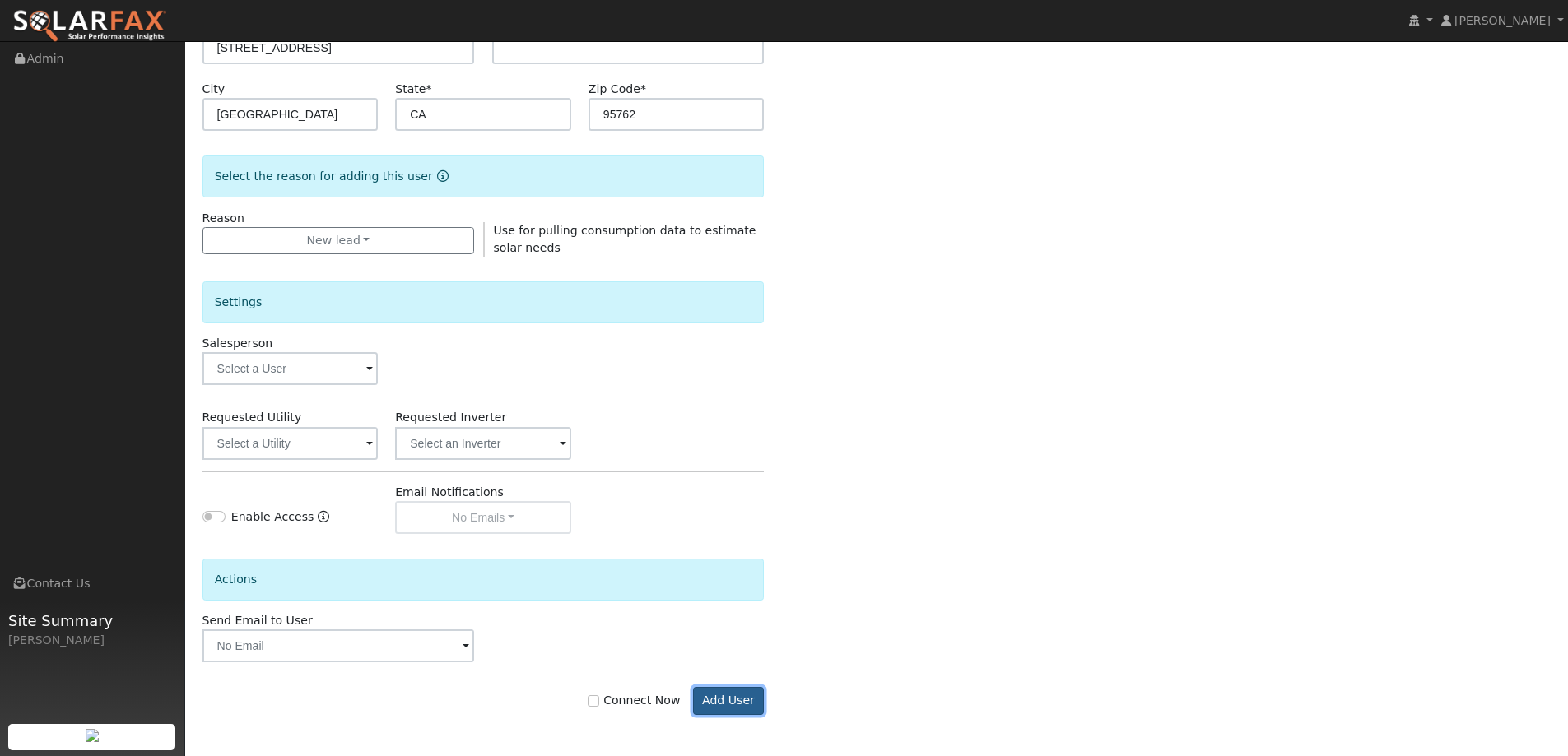
click at [732, 707] on button "Add User" at bounding box center [729, 701] width 72 height 28
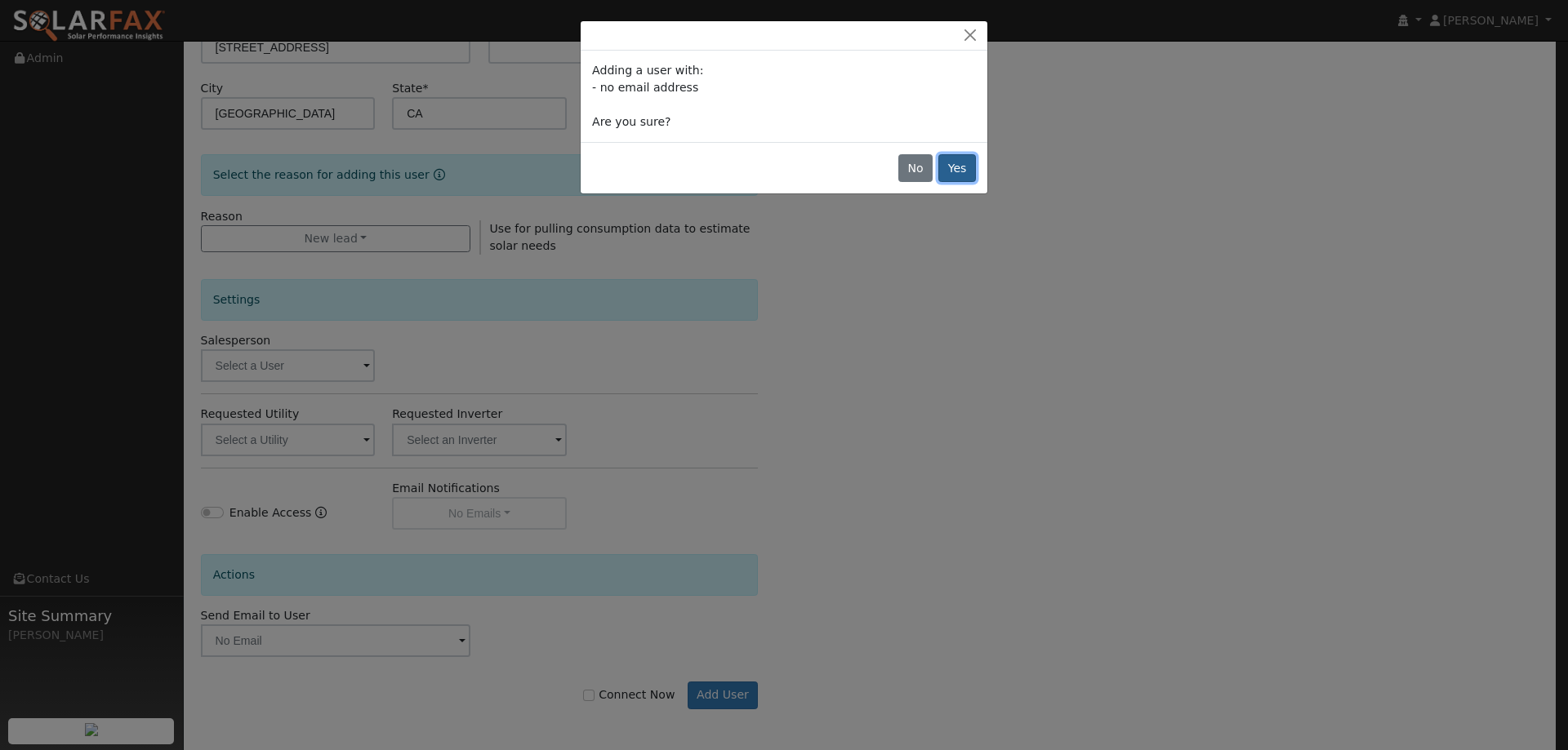
click at [970, 166] on button "Yes" at bounding box center [956, 168] width 37 height 28
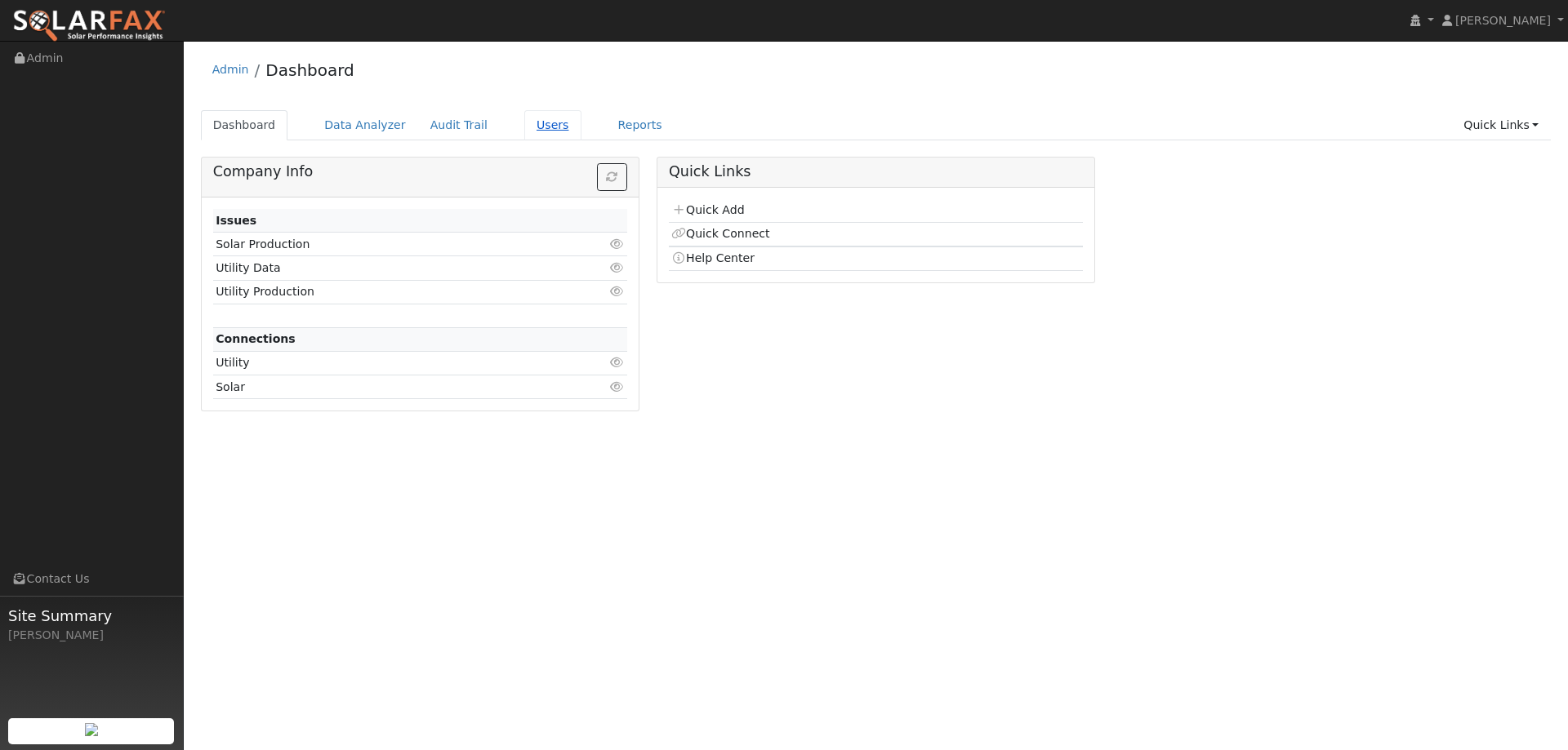
click at [534, 132] on link "Users" at bounding box center [553, 125] width 57 height 30
